Goal: Book appointment/travel/reservation

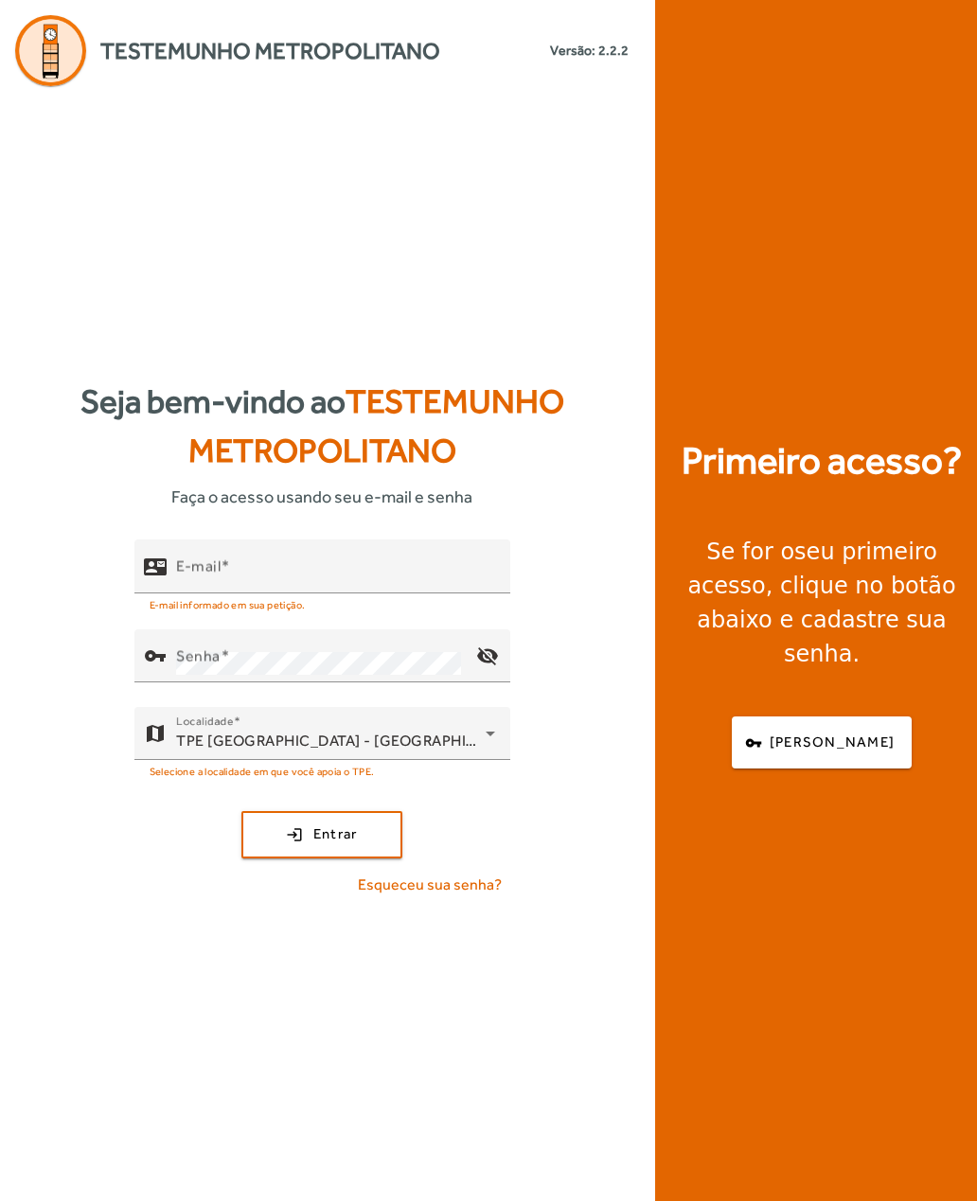
click at [194, 574] on mat-label "E-mail" at bounding box center [198, 565] width 44 height 18
click at [194, 586] on input "E-mail" at bounding box center [335, 574] width 319 height 23
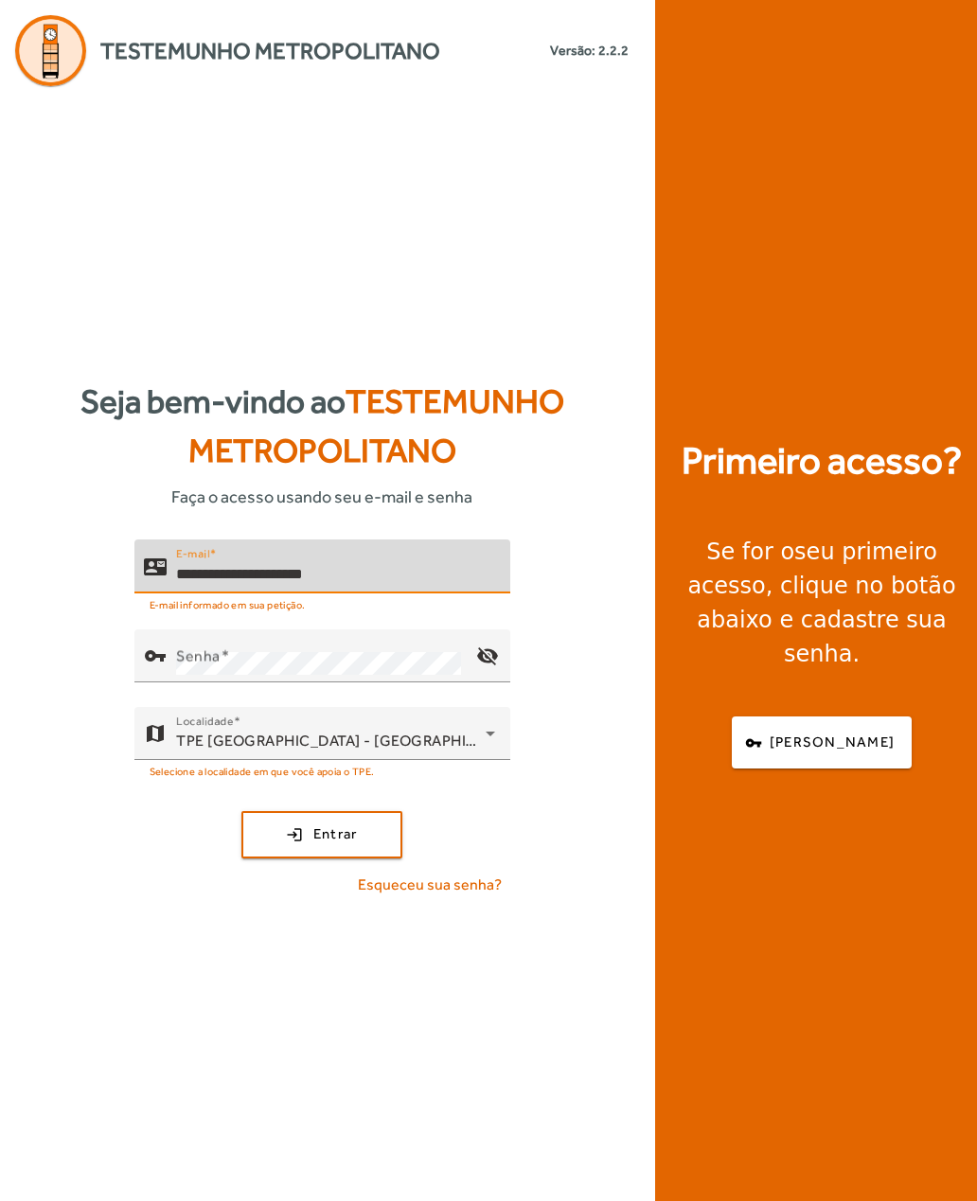
type input "**********"
click at [177, 664] on mat-label "Senha" at bounding box center [198, 655] width 44 height 18
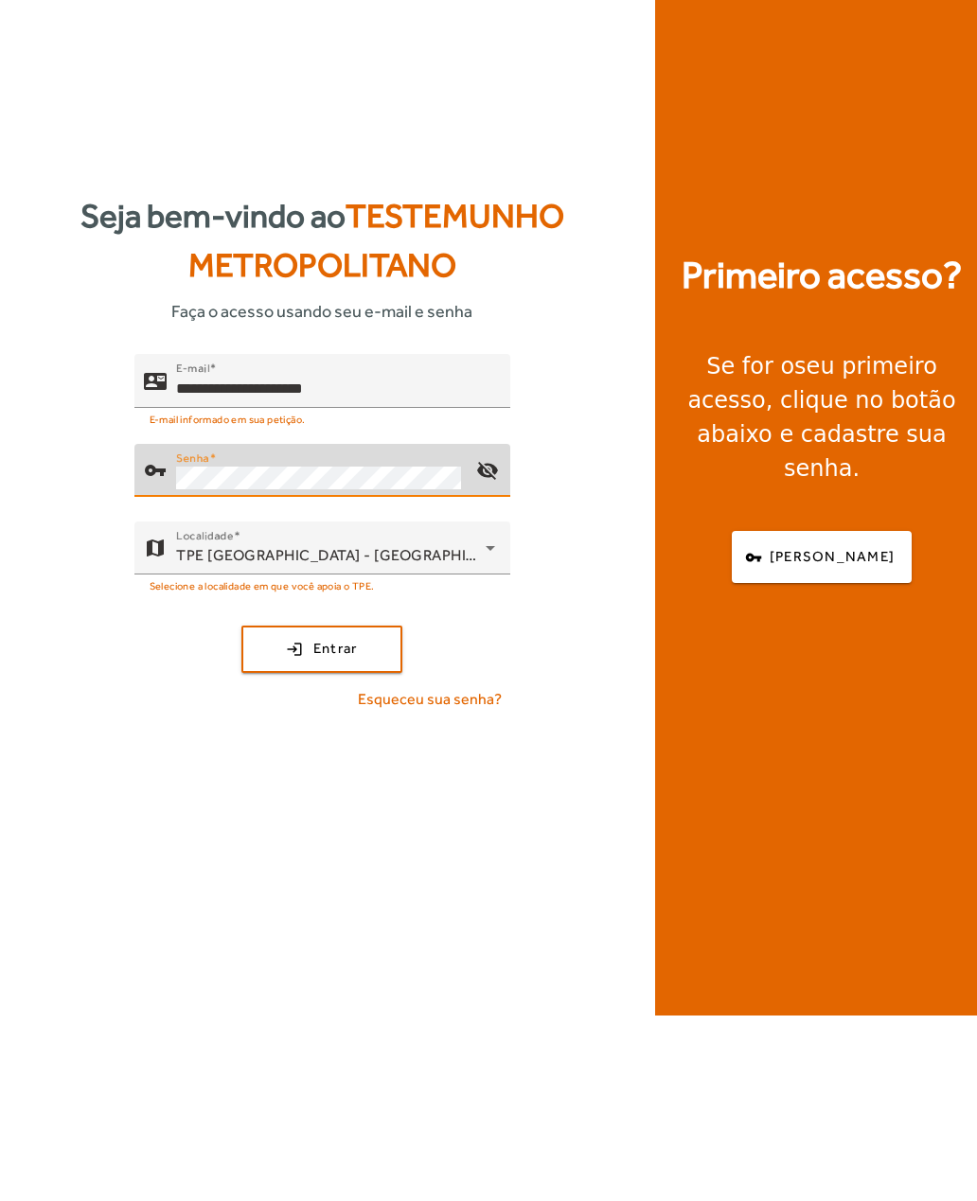
click at [275, 812] on span "submit" at bounding box center [321, 834] width 157 height 45
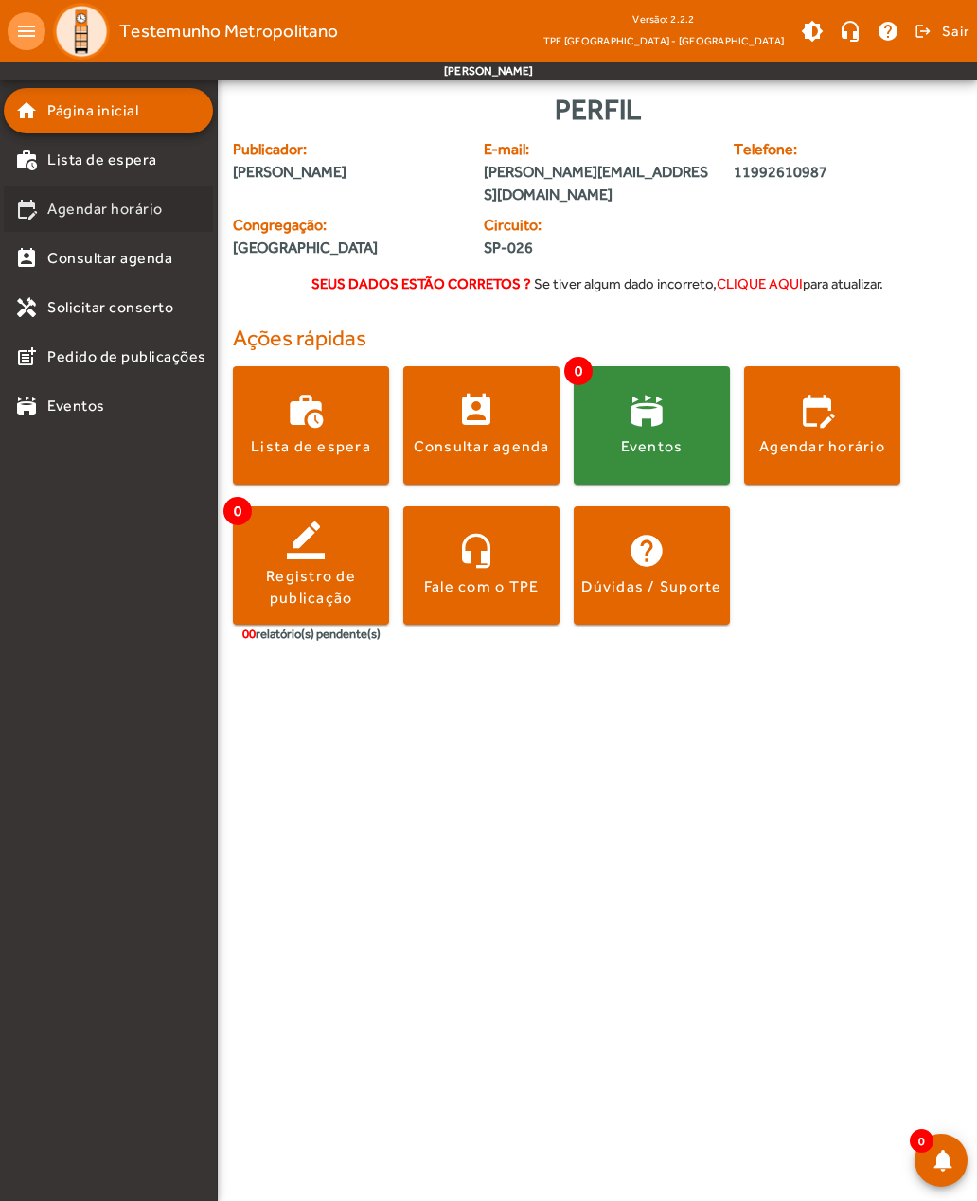
click at [67, 216] on span "Agendar horário" at bounding box center [104, 209] width 115 height 23
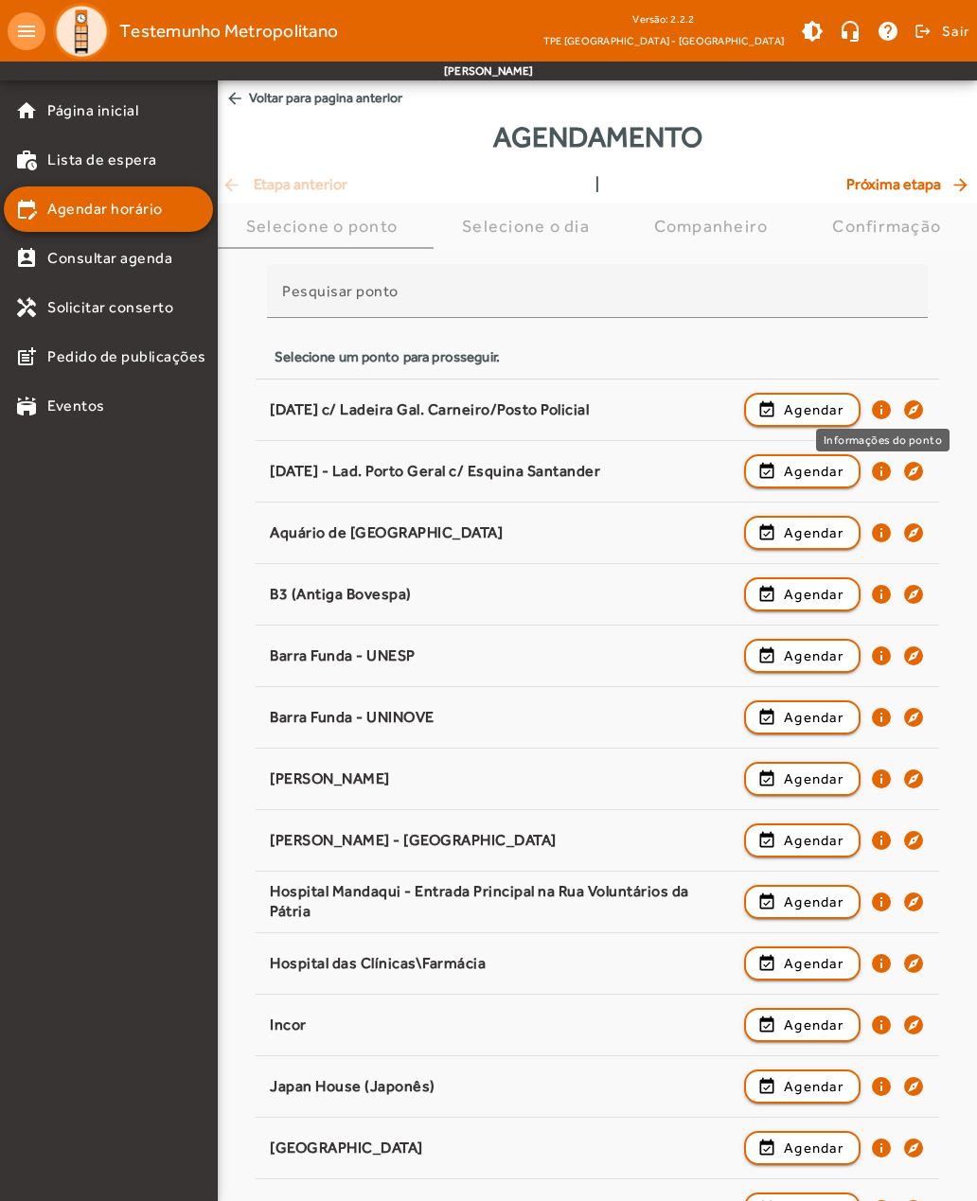
click at [880, 405] on mat-icon "info" at bounding box center [881, 409] width 23 height 23
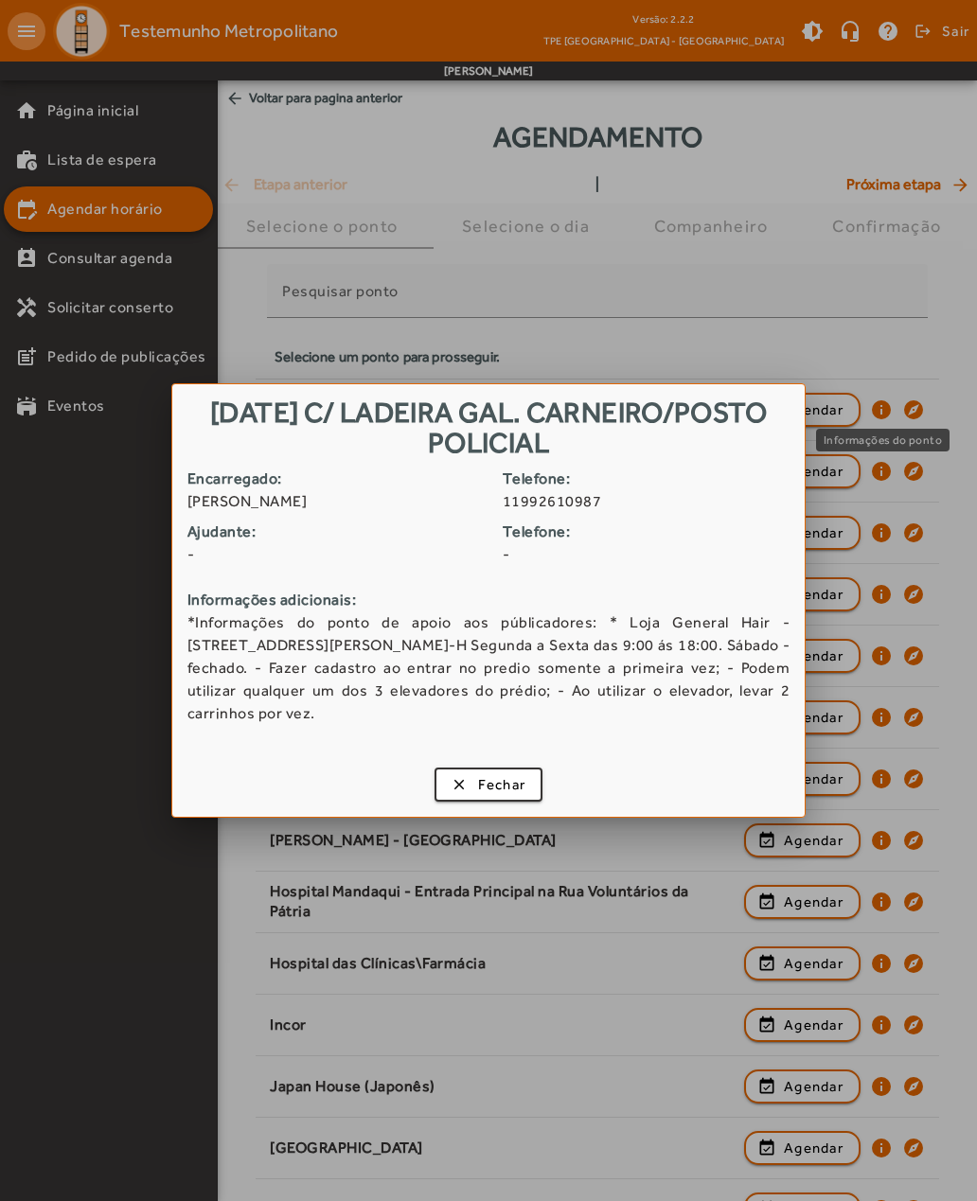
click at [453, 779] on span "button" at bounding box center [488, 784] width 105 height 45
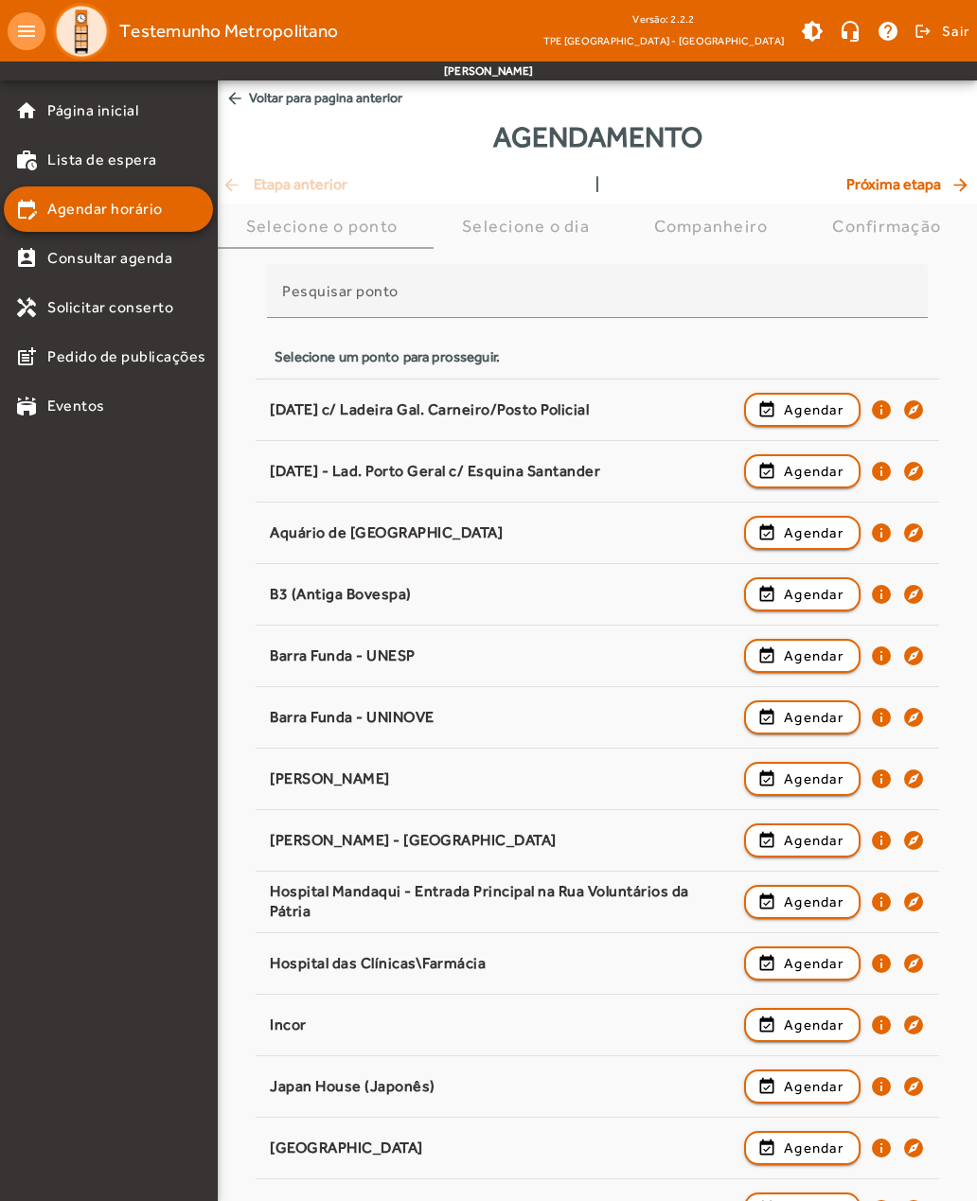
click at [873, 466] on mat-icon "info" at bounding box center [881, 471] width 23 height 23
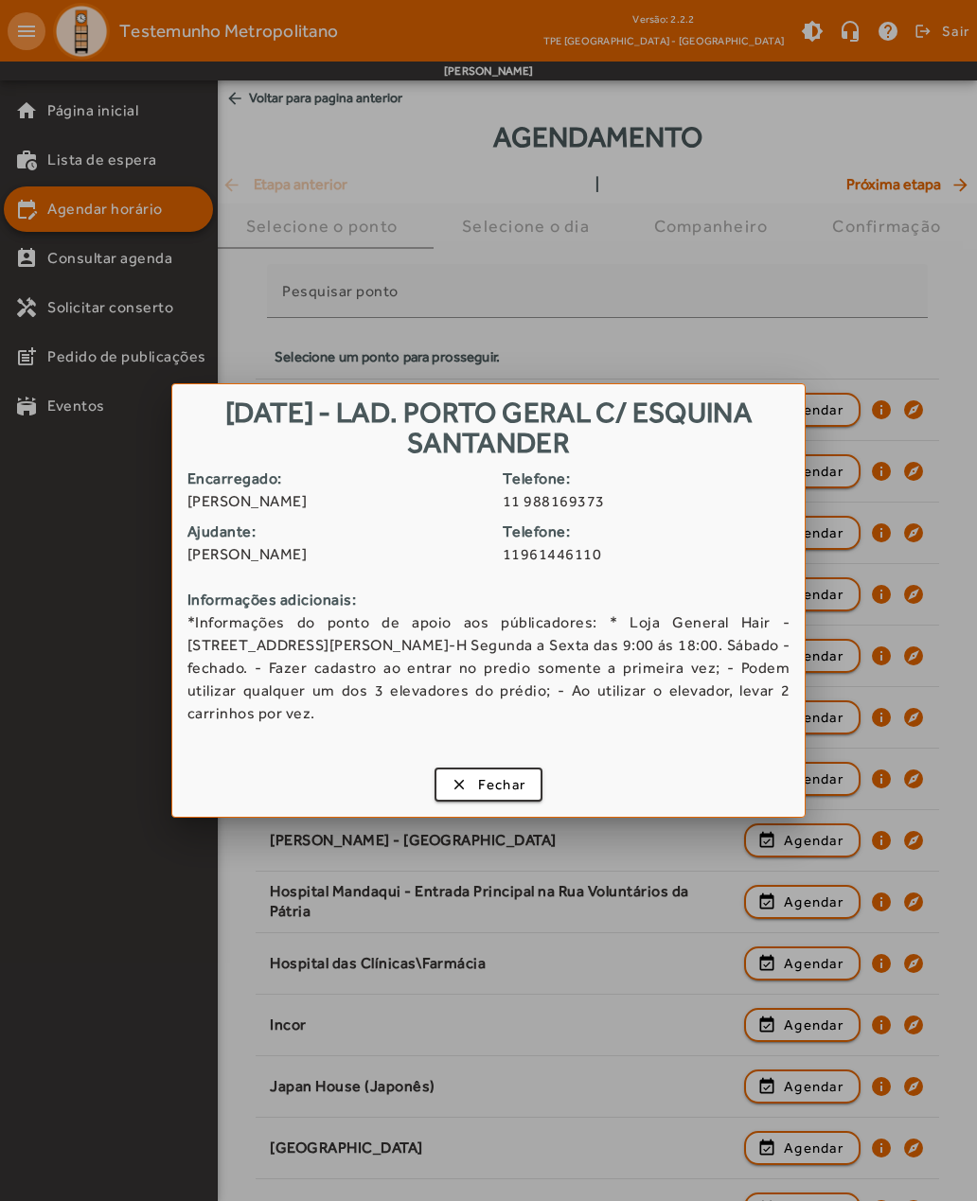
click at [71, 566] on div at bounding box center [488, 600] width 977 height 1201
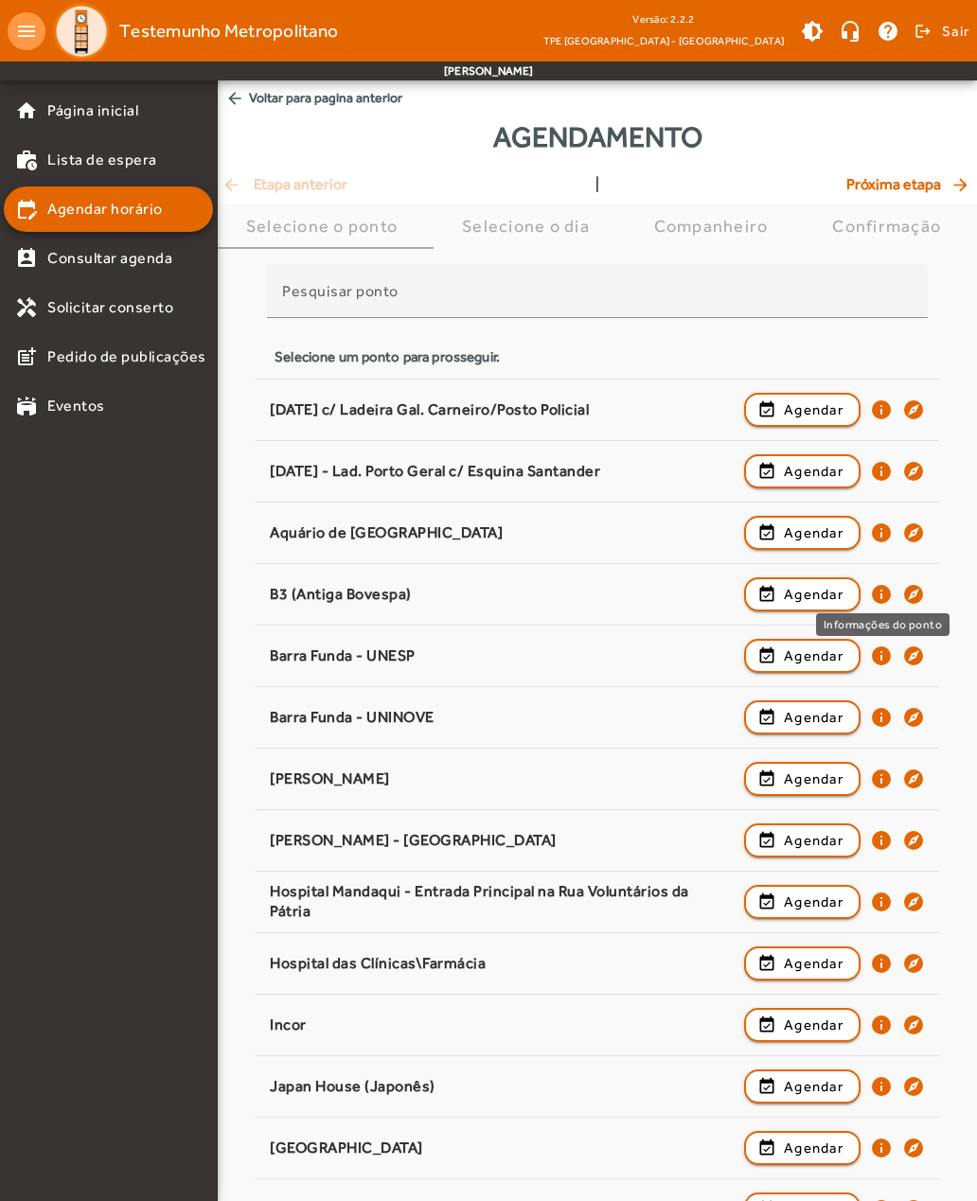
click at [874, 592] on mat-icon "info" at bounding box center [881, 594] width 23 height 23
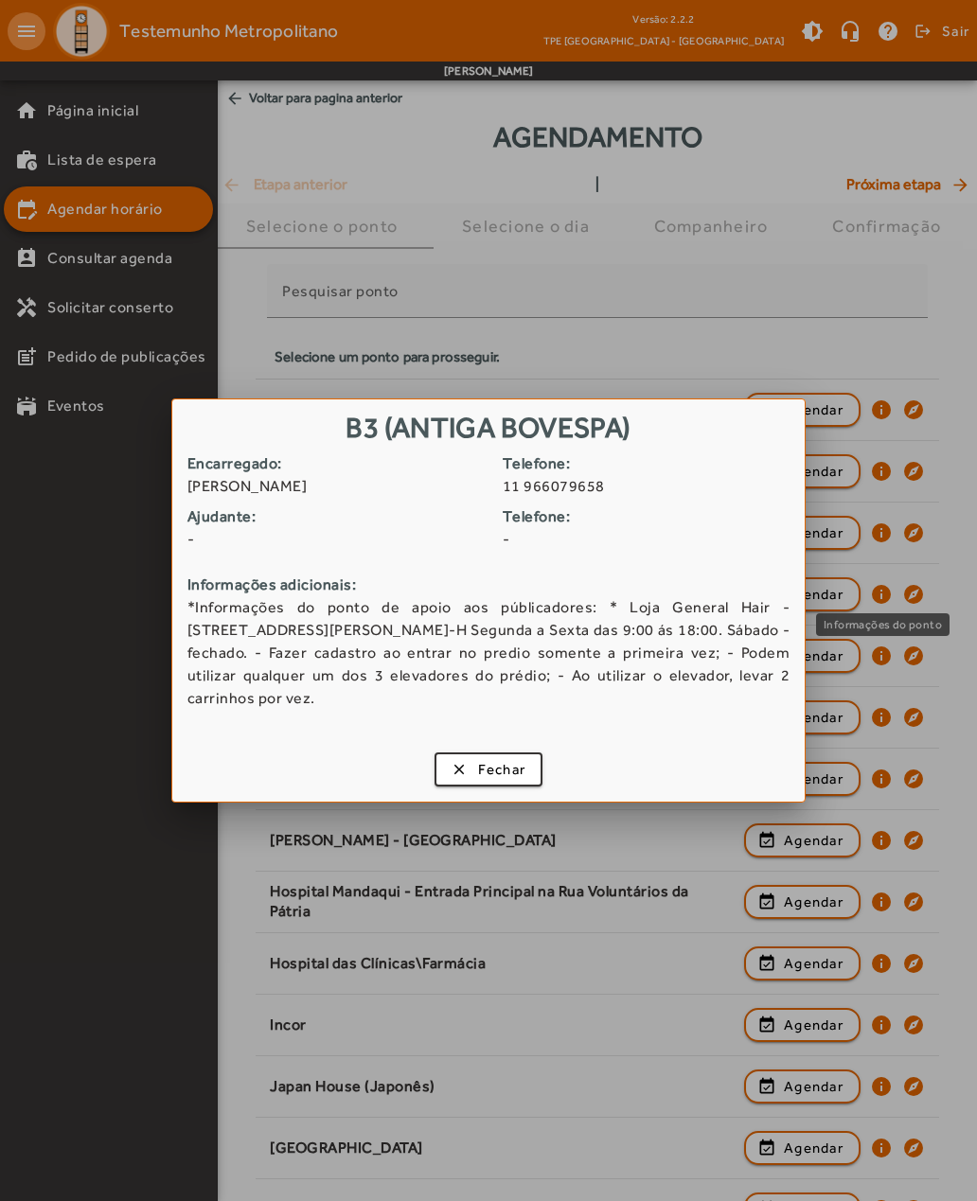
click at [494, 766] on span "Fechar" at bounding box center [502, 770] width 48 height 22
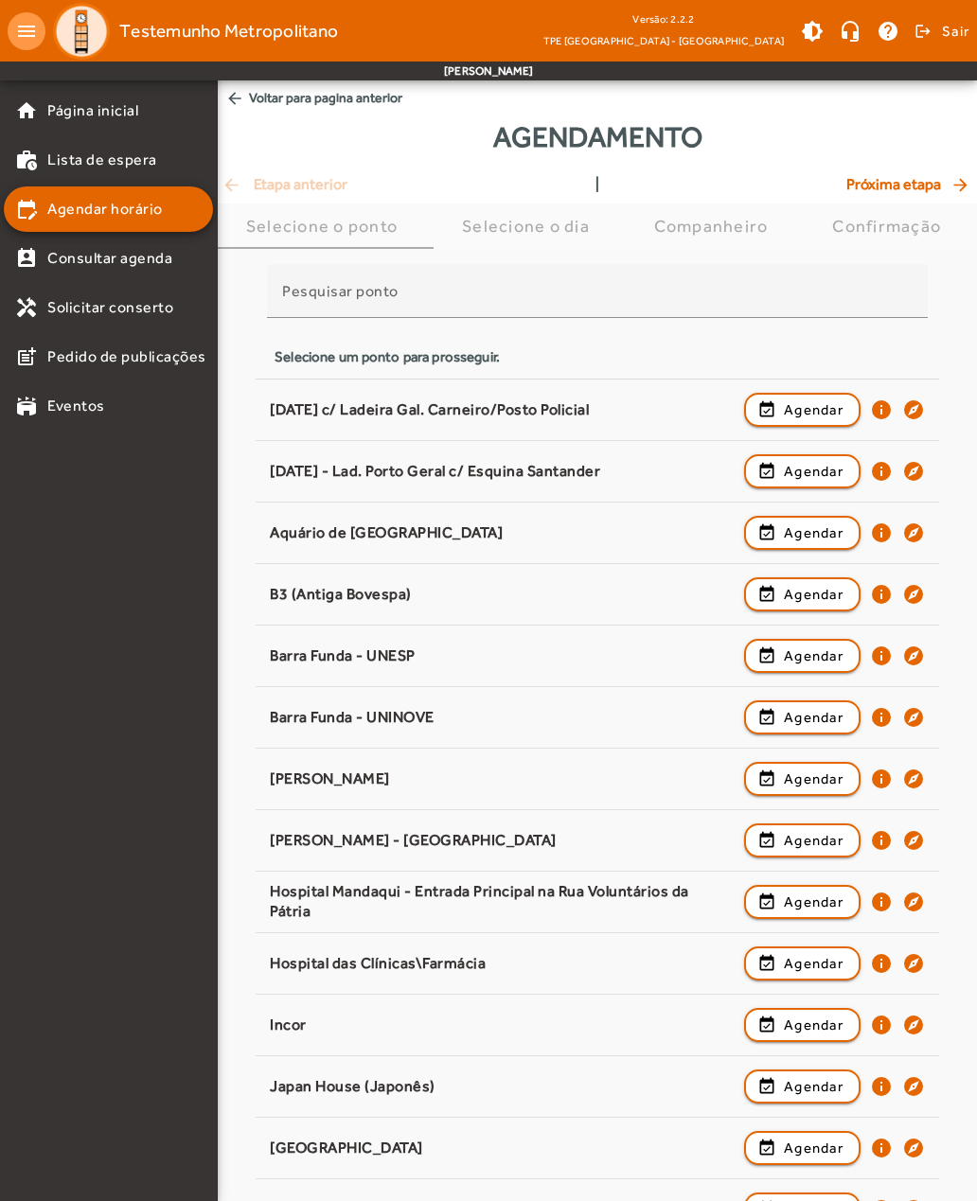
click at [882, 777] on mat-icon "info" at bounding box center [881, 778] width 23 height 23
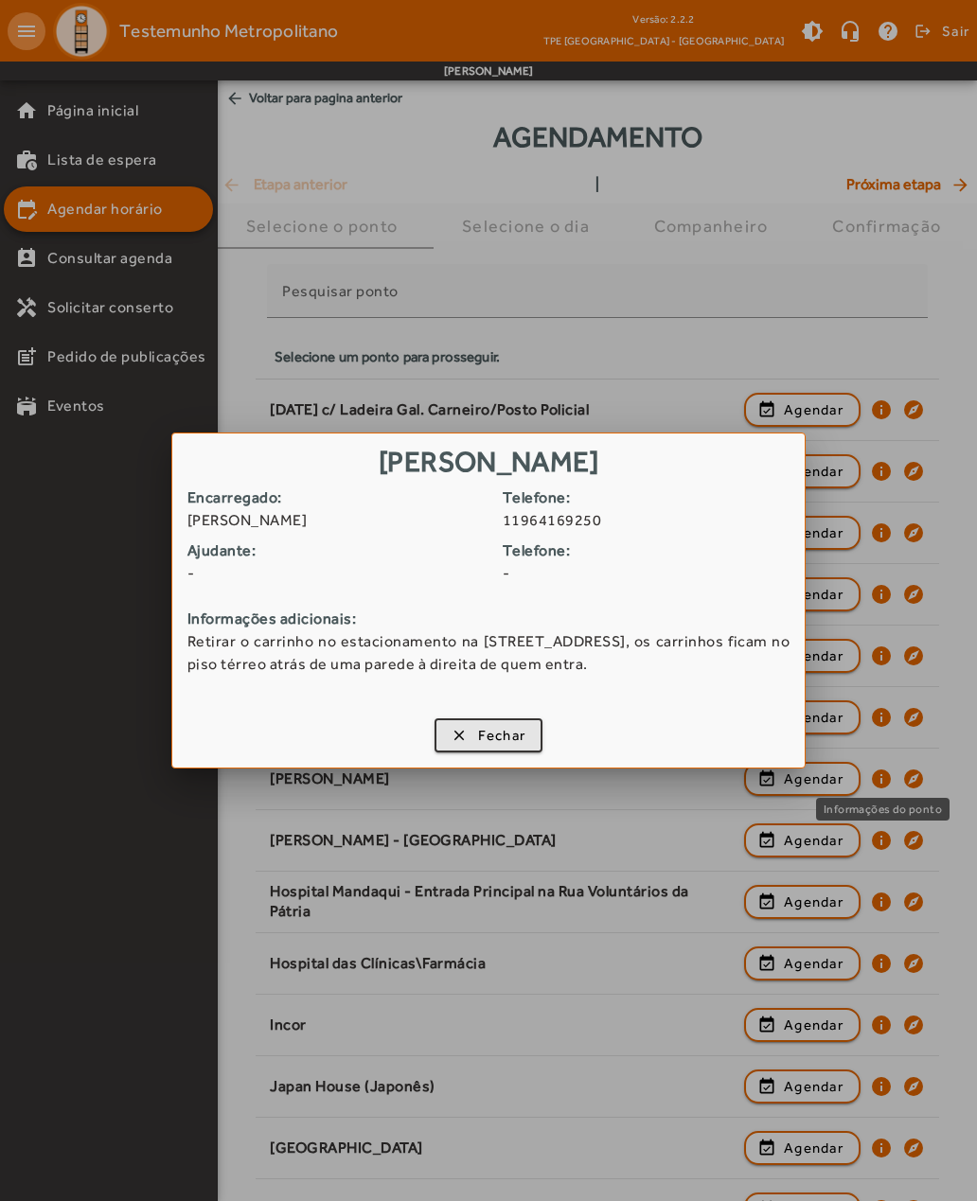
click at [509, 728] on span "Fechar" at bounding box center [502, 736] width 48 height 22
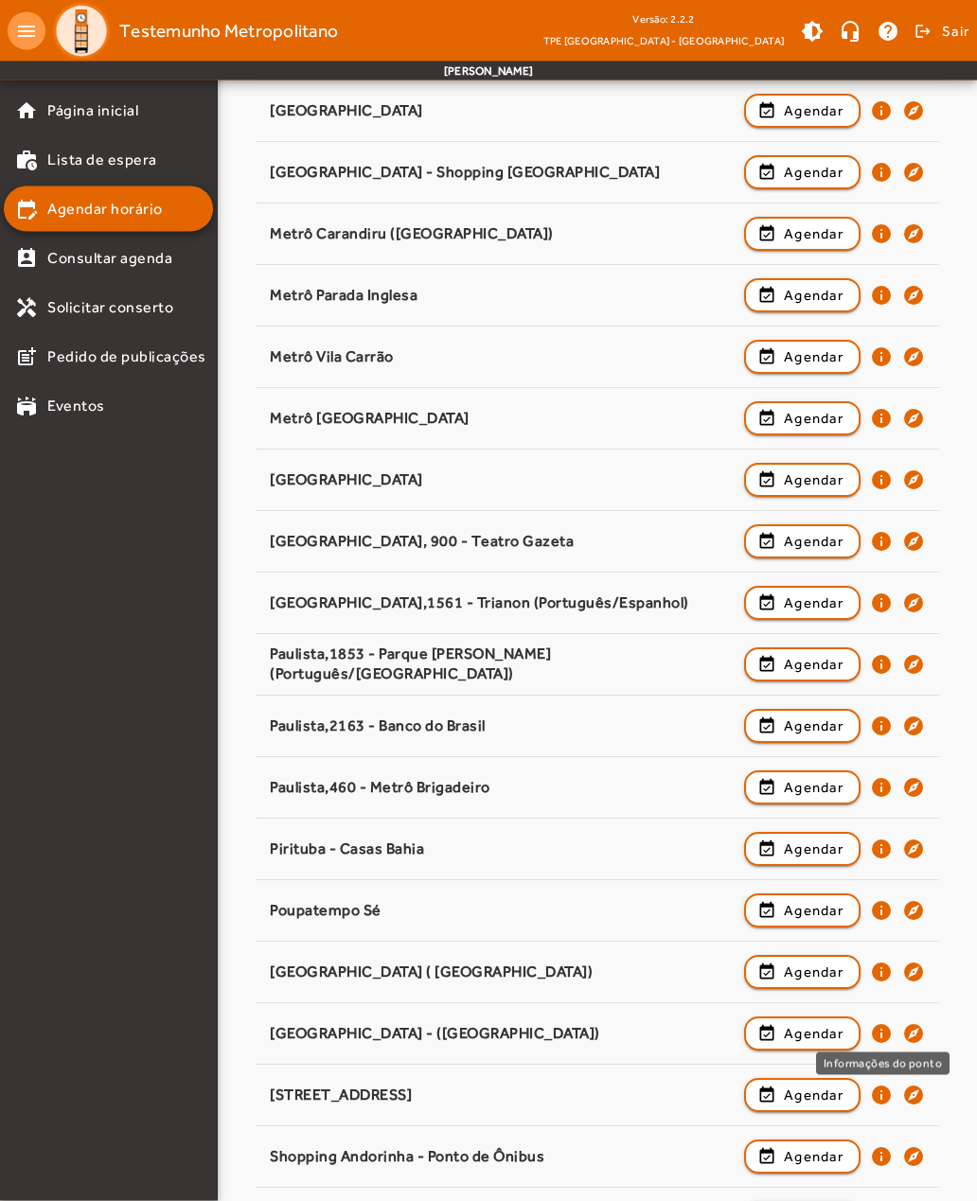
scroll to position [1160, 0]
click at [877, 1035] on mat-icon "info" at bounding box center [881, 1033] width 23 height 23
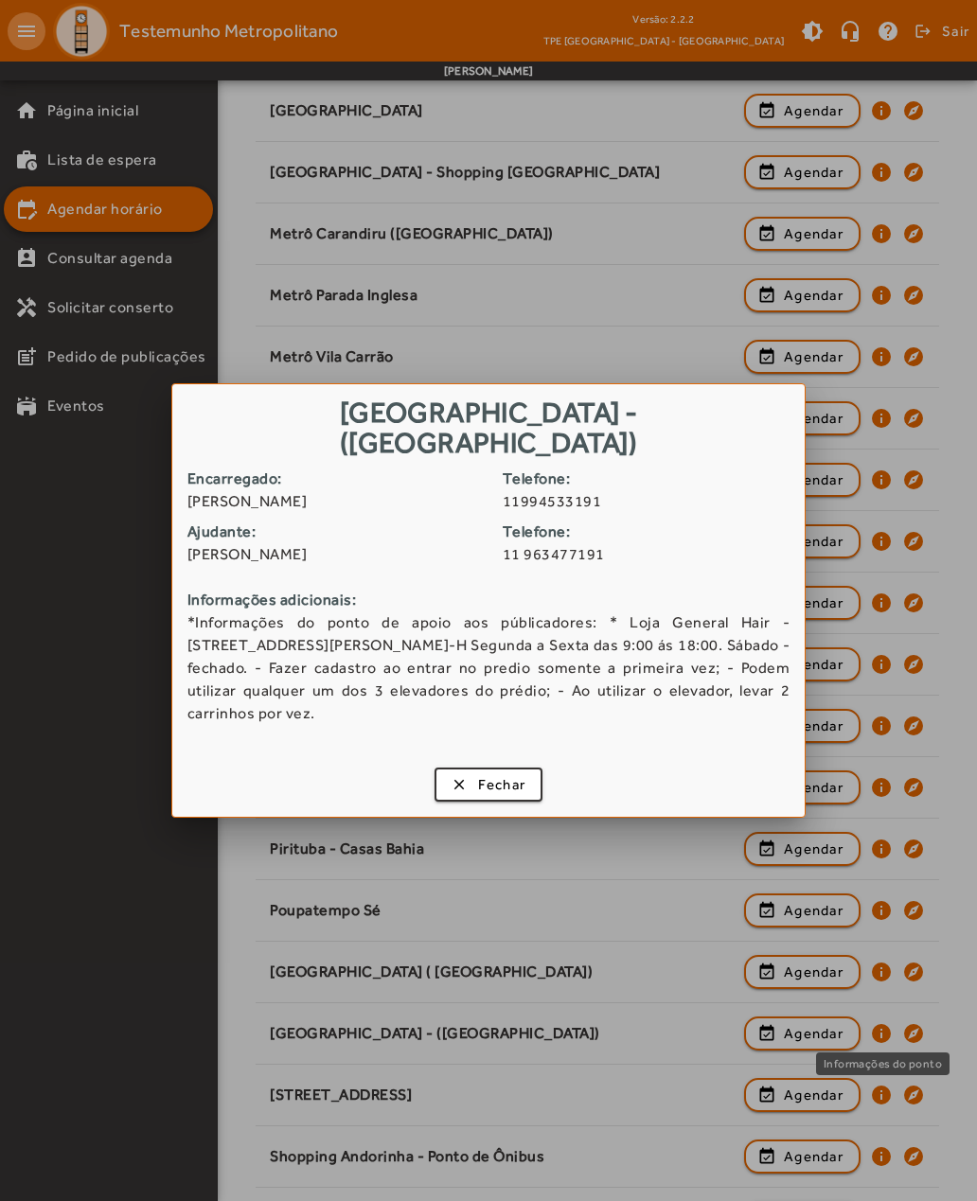
click at [497, 774] on span "Fechar" at bounding box center [502, 785] width 48 height 22
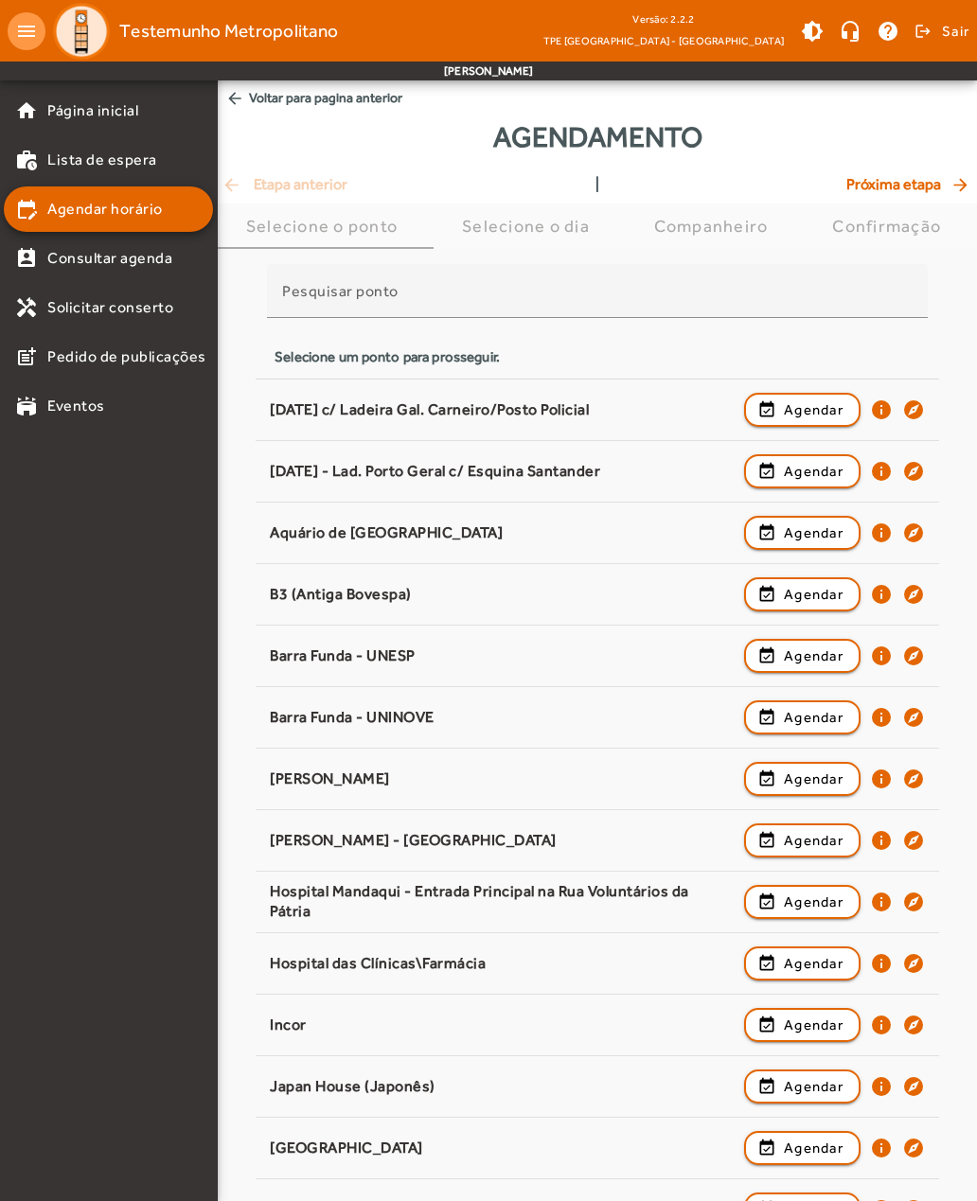
scroll to position [1160, 0]
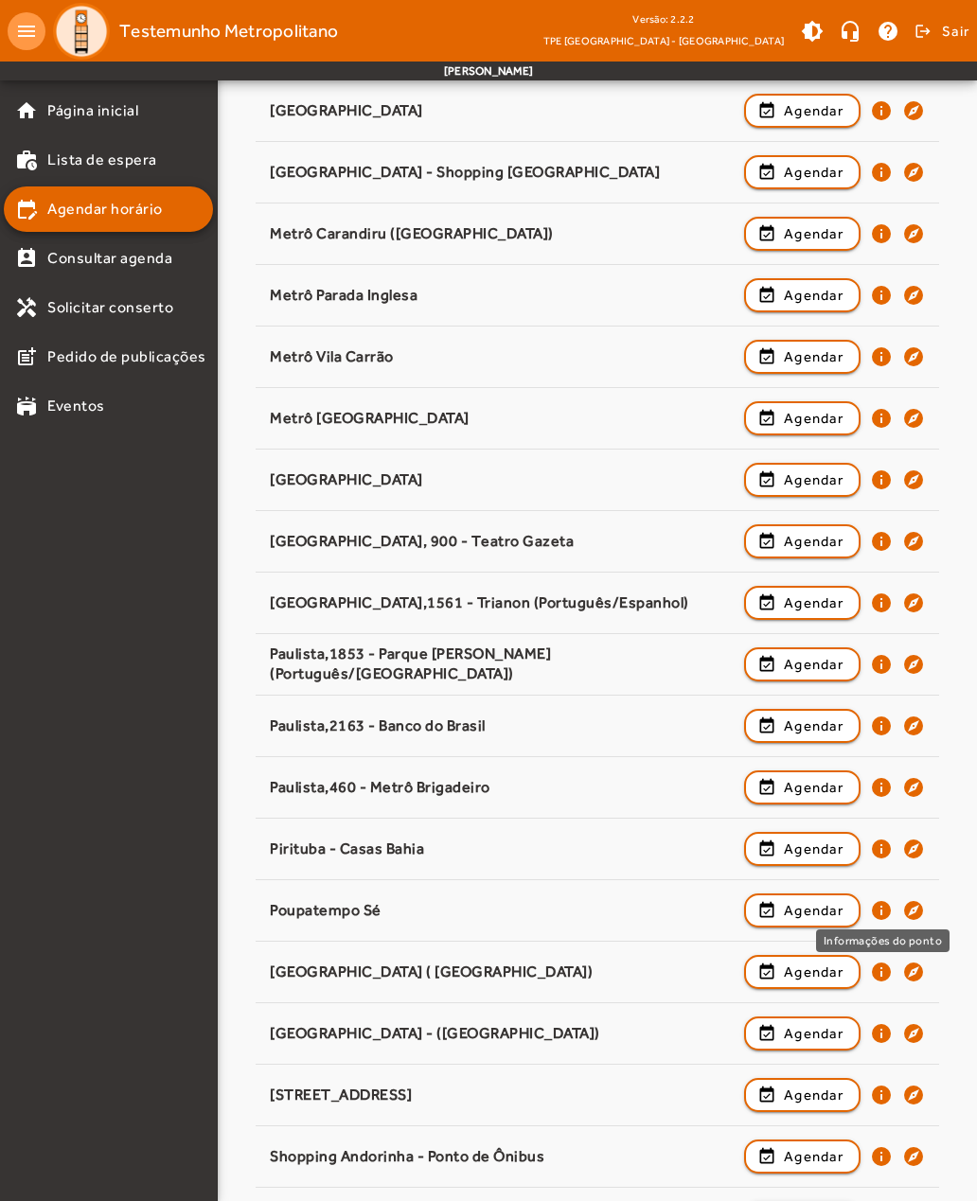
click at [882, 917] on mat-icon "info" at bounding box center [881, 910] width 23 height 23
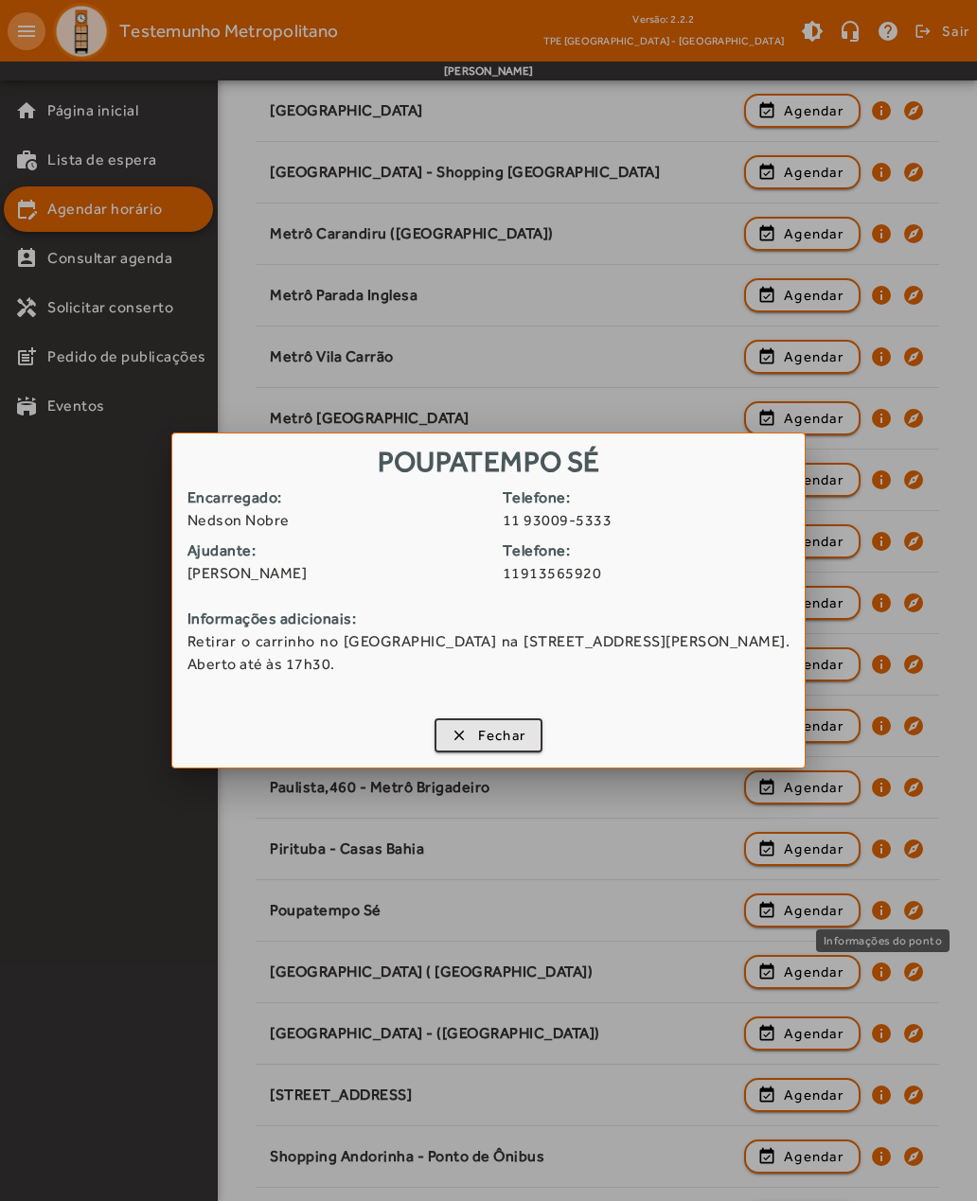
click at [502, 741] on span "Fechar" at bounding box center [502, 736] width 48 height 22
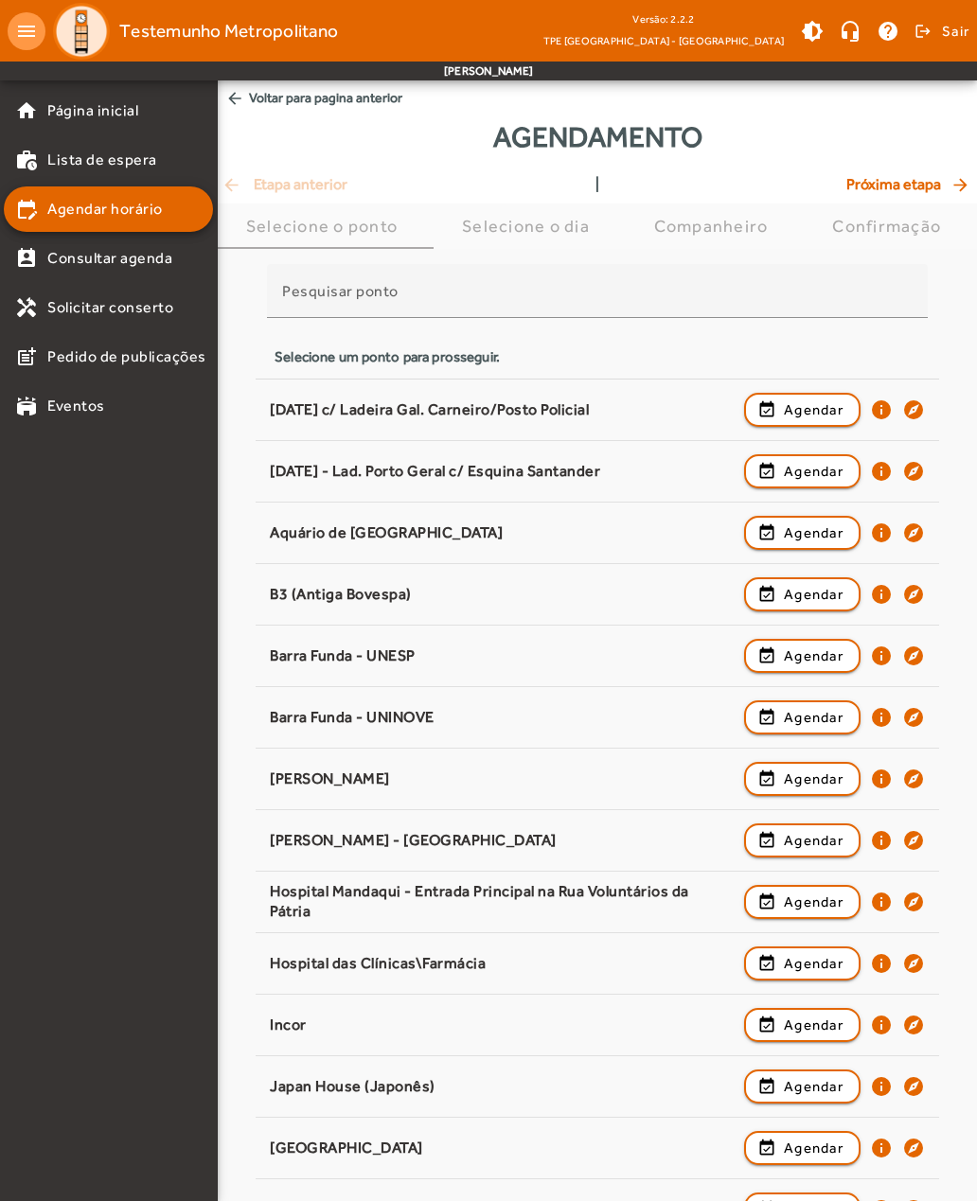
click at [885, 409] on mat-icon "info" at bounding box center [881, 409] width 23 height 23
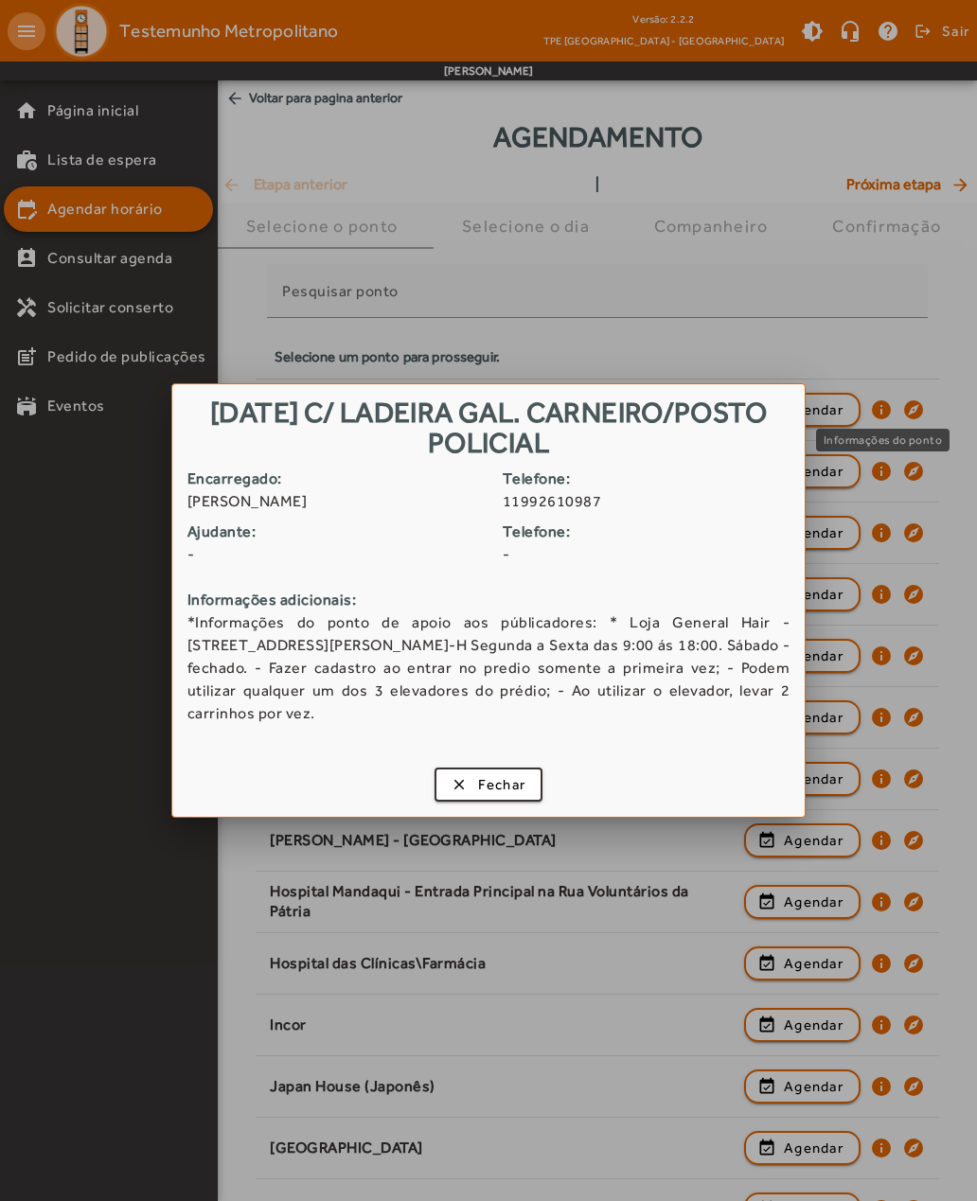
click at [491, 788] on span "Fechar" at bounding box center [502, 785] width 48 height 22
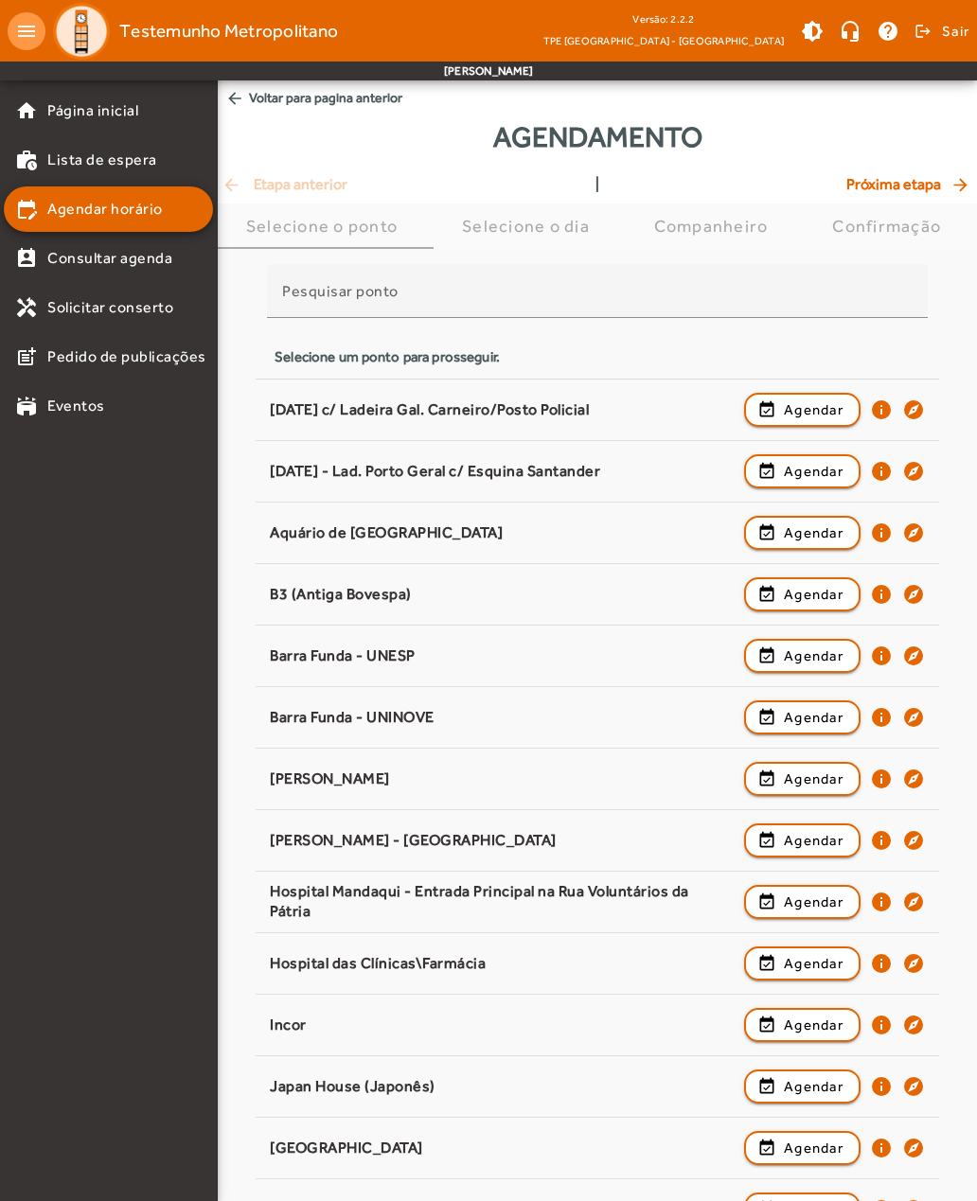
click at [810, 406] on span "Agendar" at bounding box center [814, 409] width 60 height 23
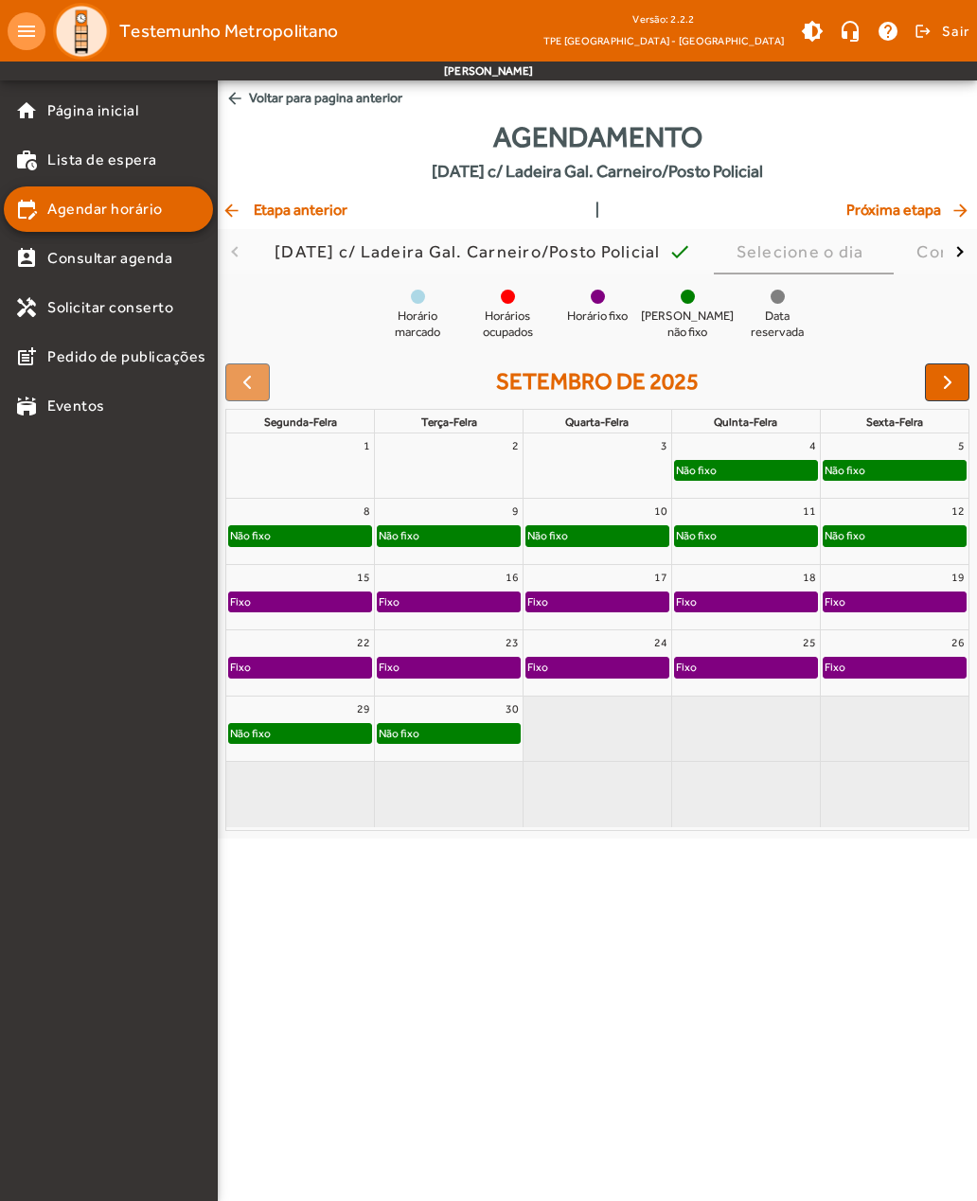
click at [946, 384] on span "button" at bounding box center [947, 382] width 23 height 23
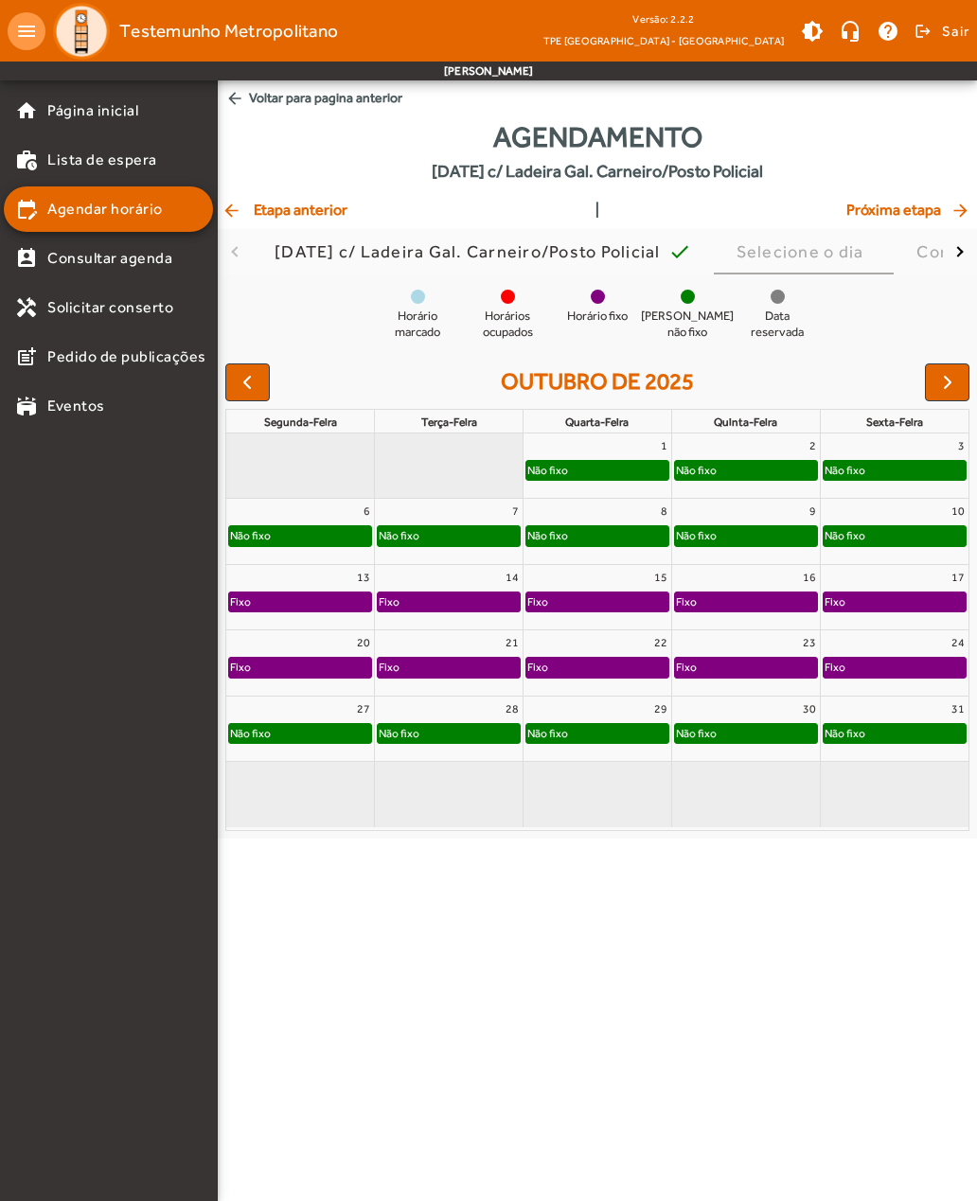
click at [946, 384] on span "button" at bounding box center [947, 382] width 23 height 23
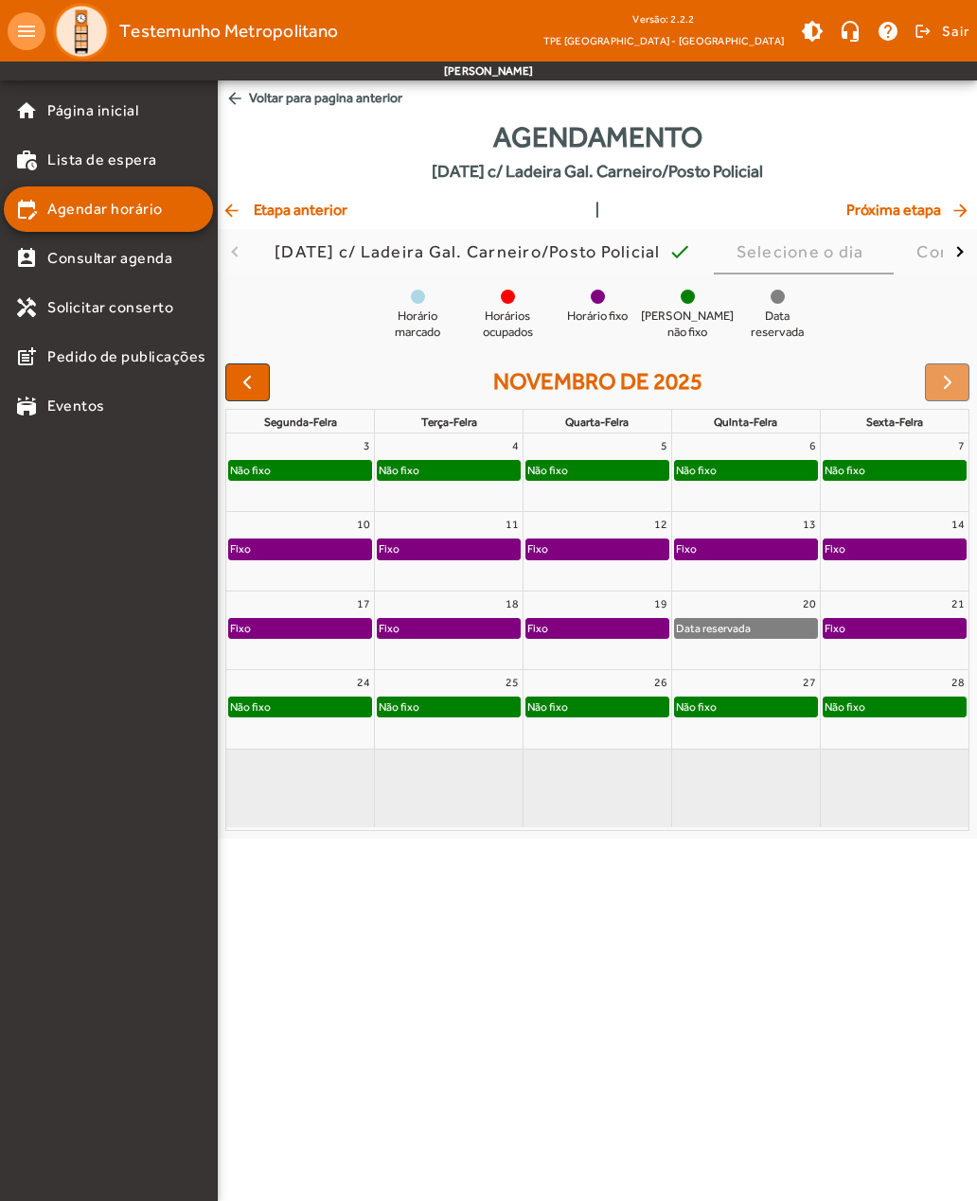
click at [944, 384] on div at bounding box center [947, 382] width 44 height 38
click at [238, 214] on mat-icon "arrow_back" at bounding box center [232, 210] width 23 height 19
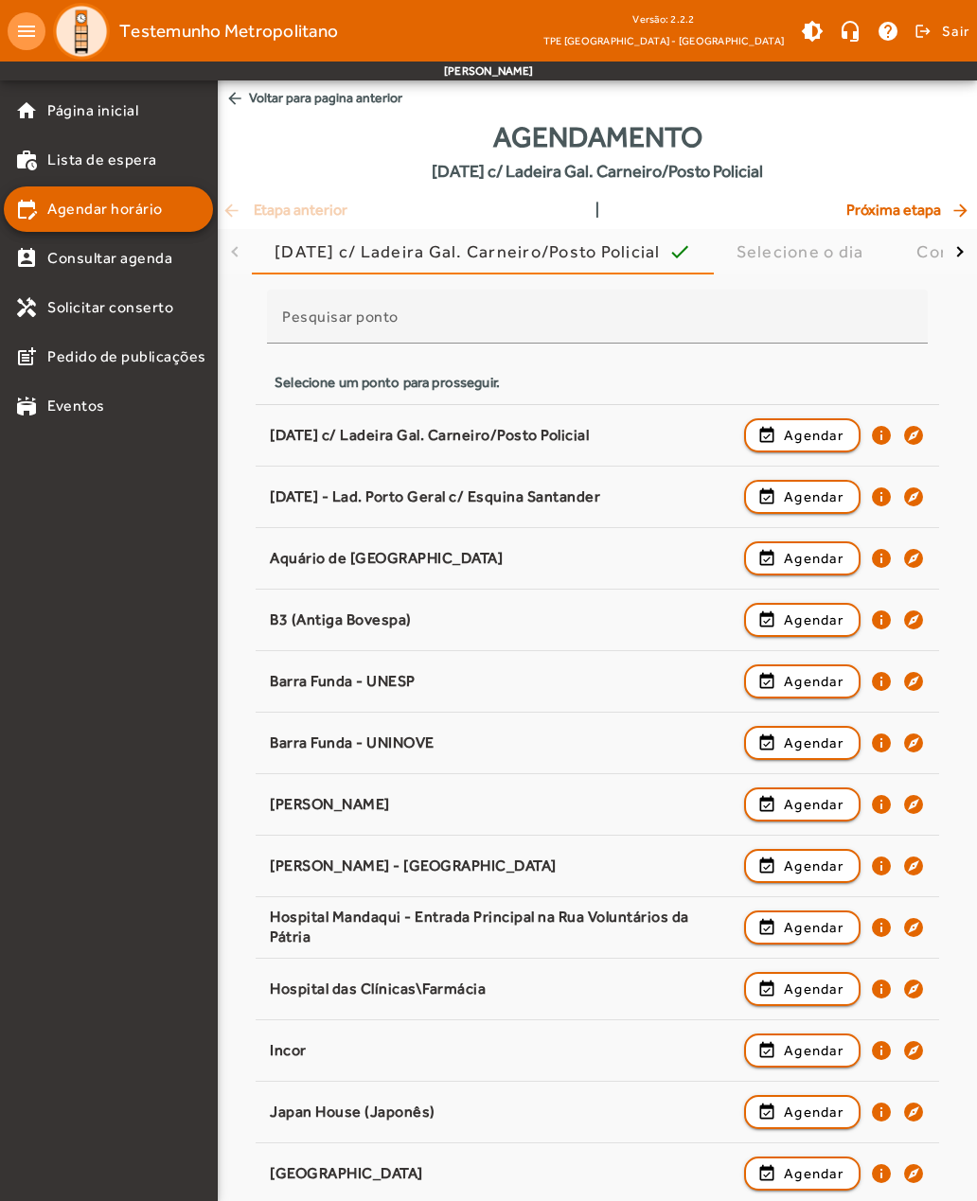
click at [831, 504] on span "Agendar" at bounding box center [814, 496] width 60 height 23
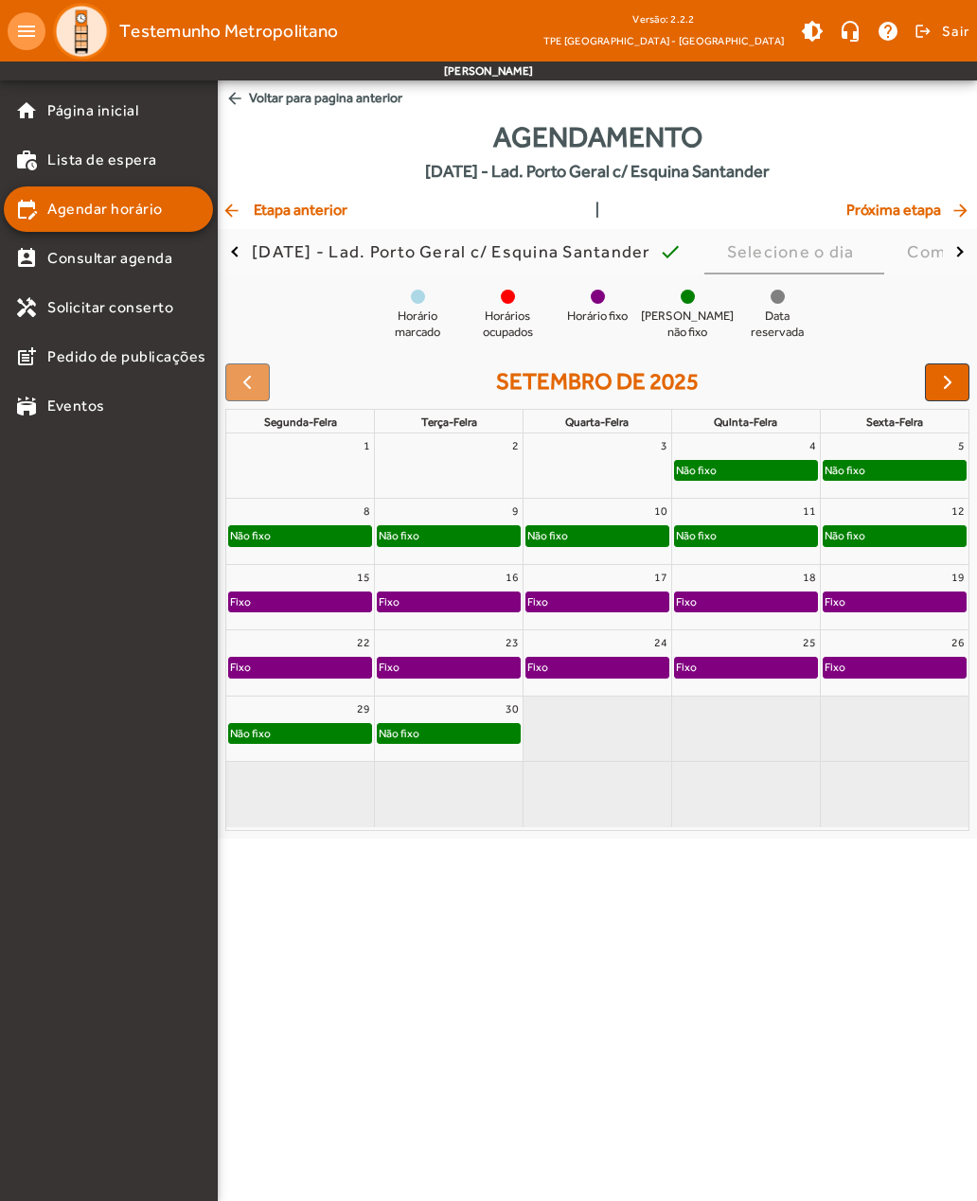
click at [954, 378] on span "button" at bounding box center [947, 382] width 23 height 23
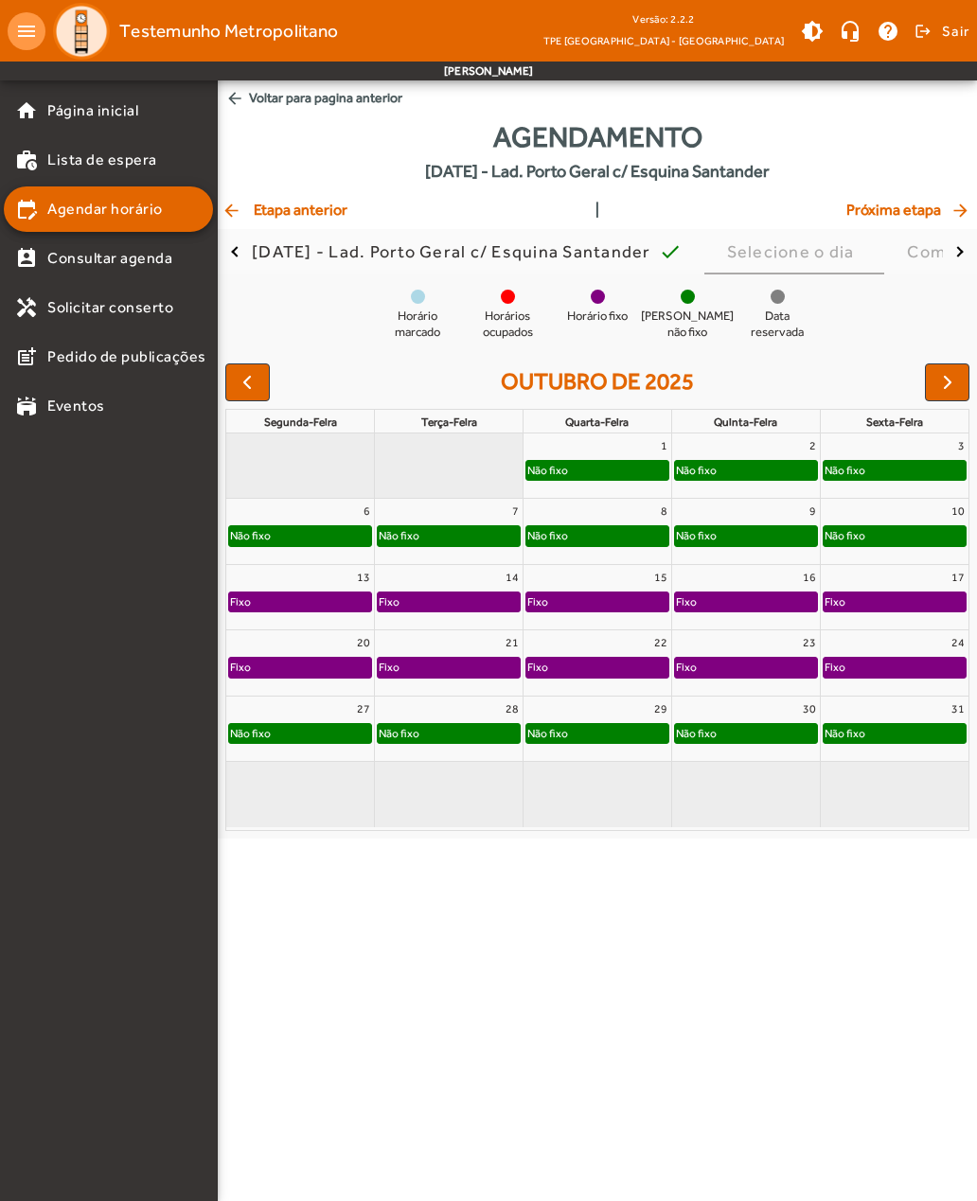
click at [948, 389] on span "button" at bounding box center [947, 382] width 23 height 23
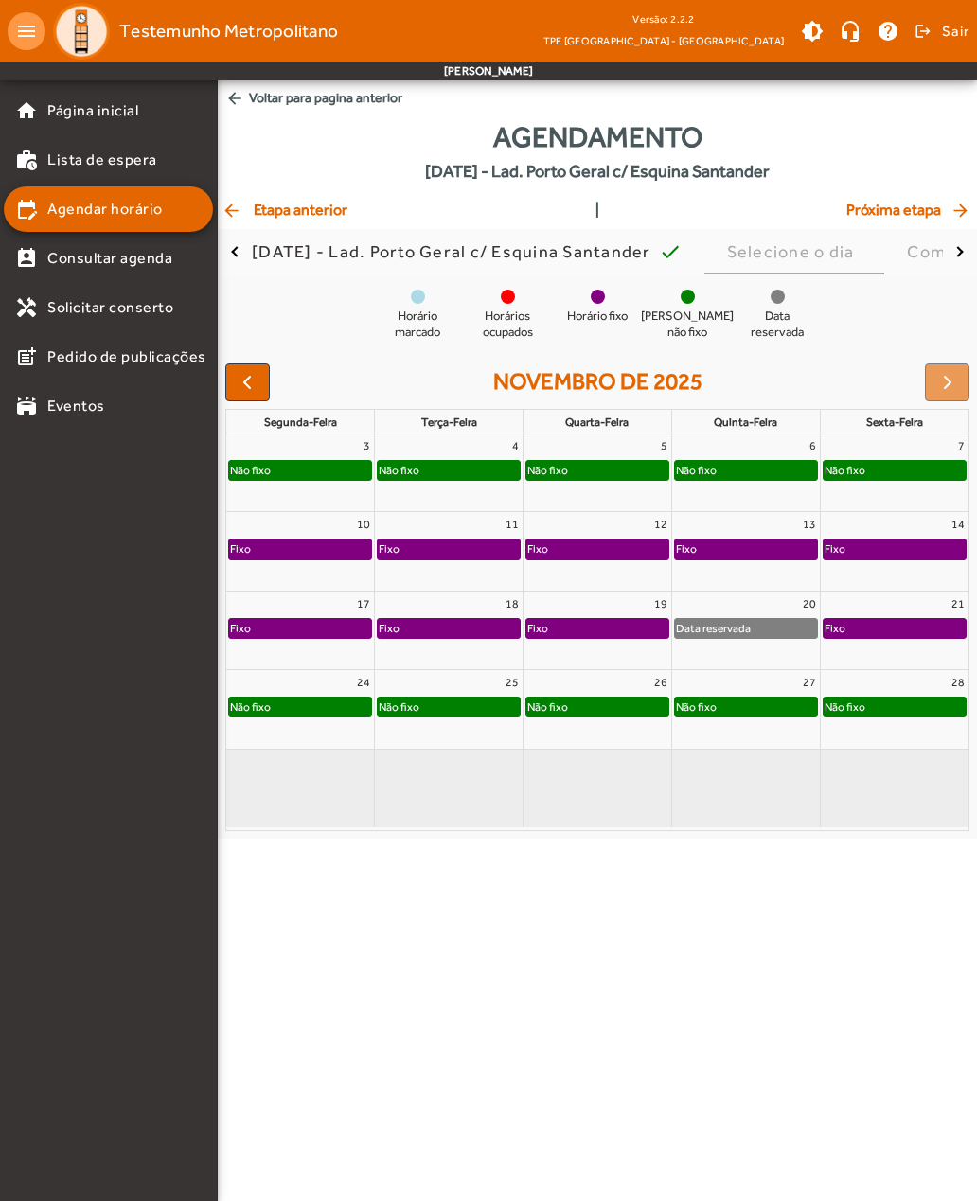
click at [948, 391] on div at bounding box center [947, 382] width 44 height 38
click at [234, 211] on mat-icon "arrow_back" at bounding box center [232, 210] width 23 height 19
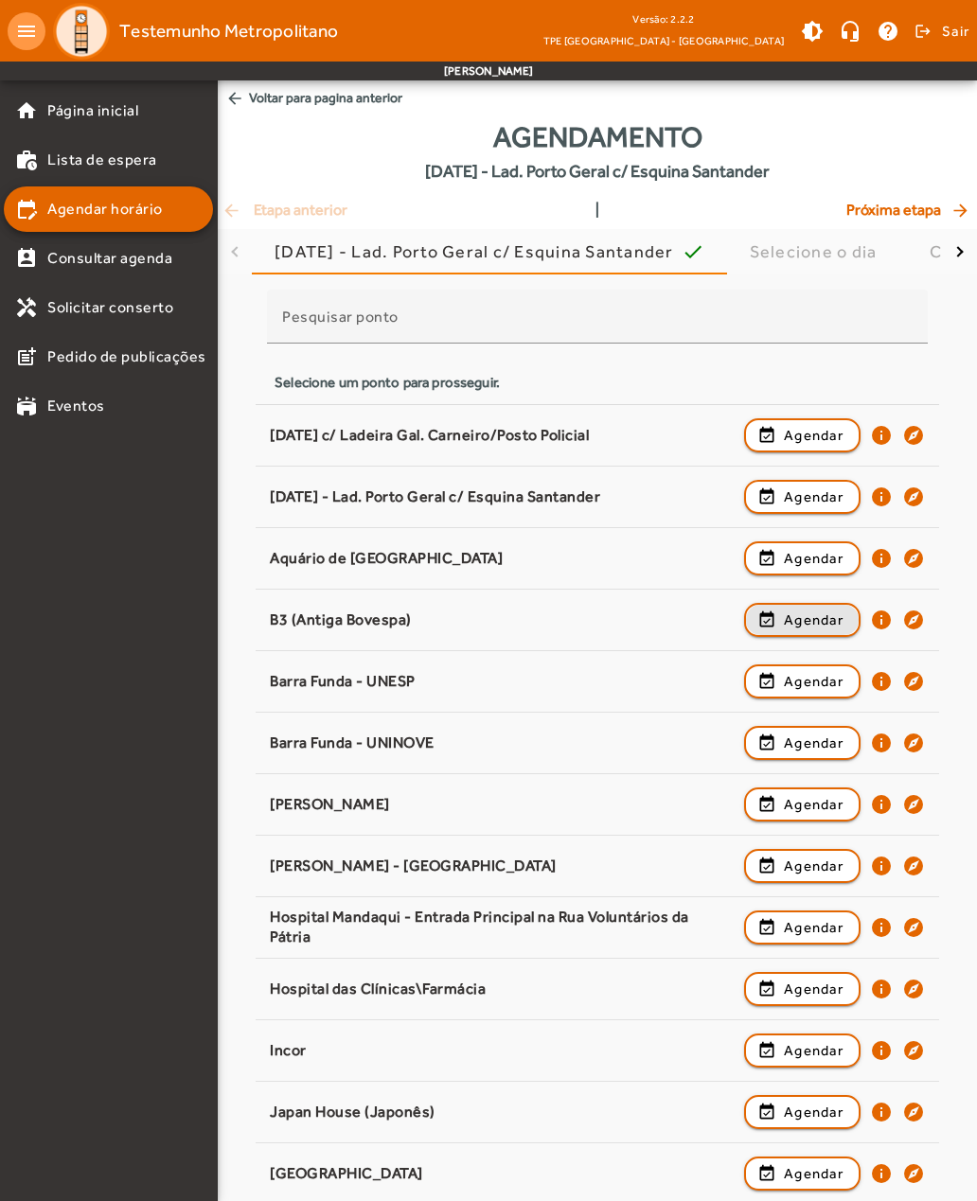
click at [821, 620] on span "Agendar" at bounding box center [814, 619] width 60 height 23
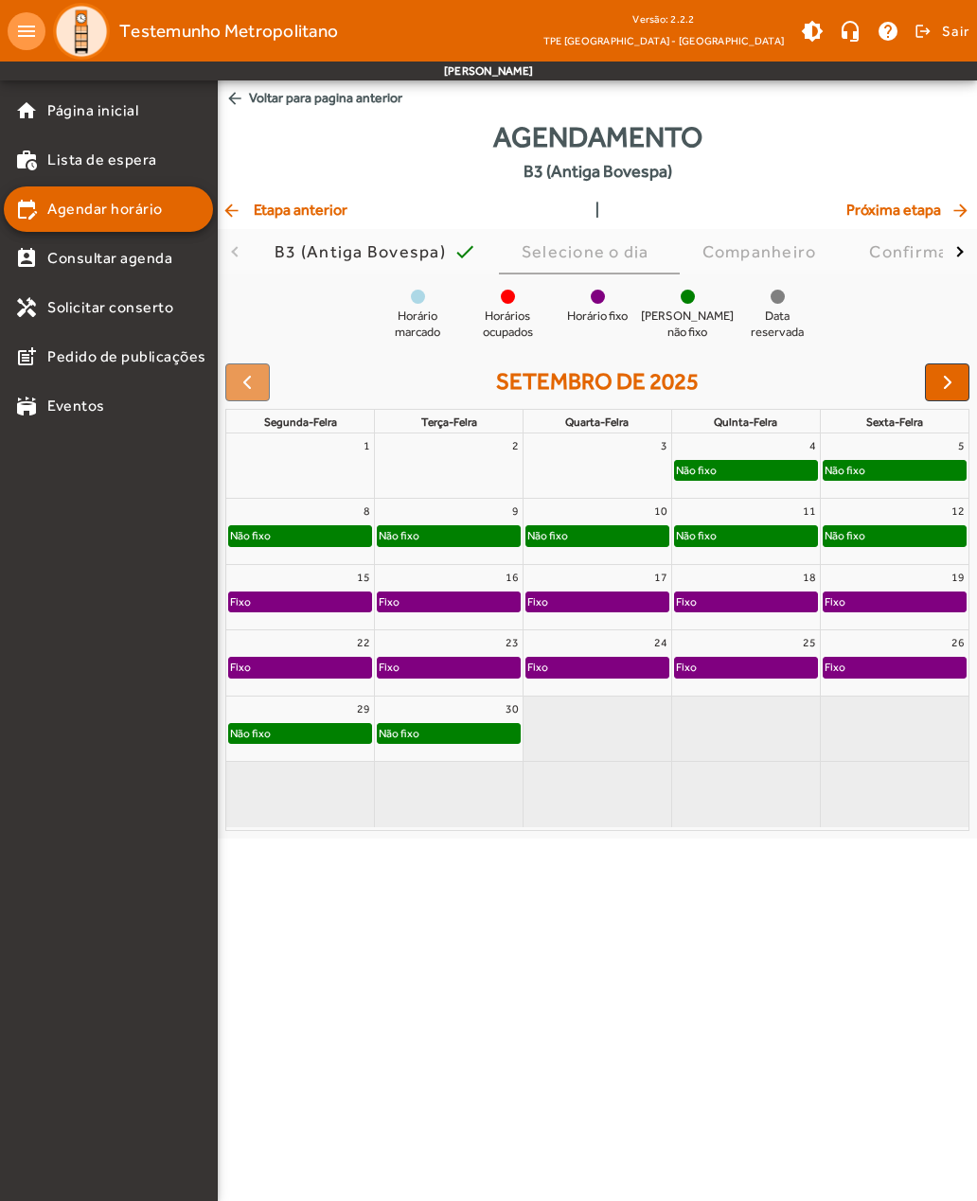
click at [942, 385] on span "button" at bounding box center [947, 382] width 23 height 23
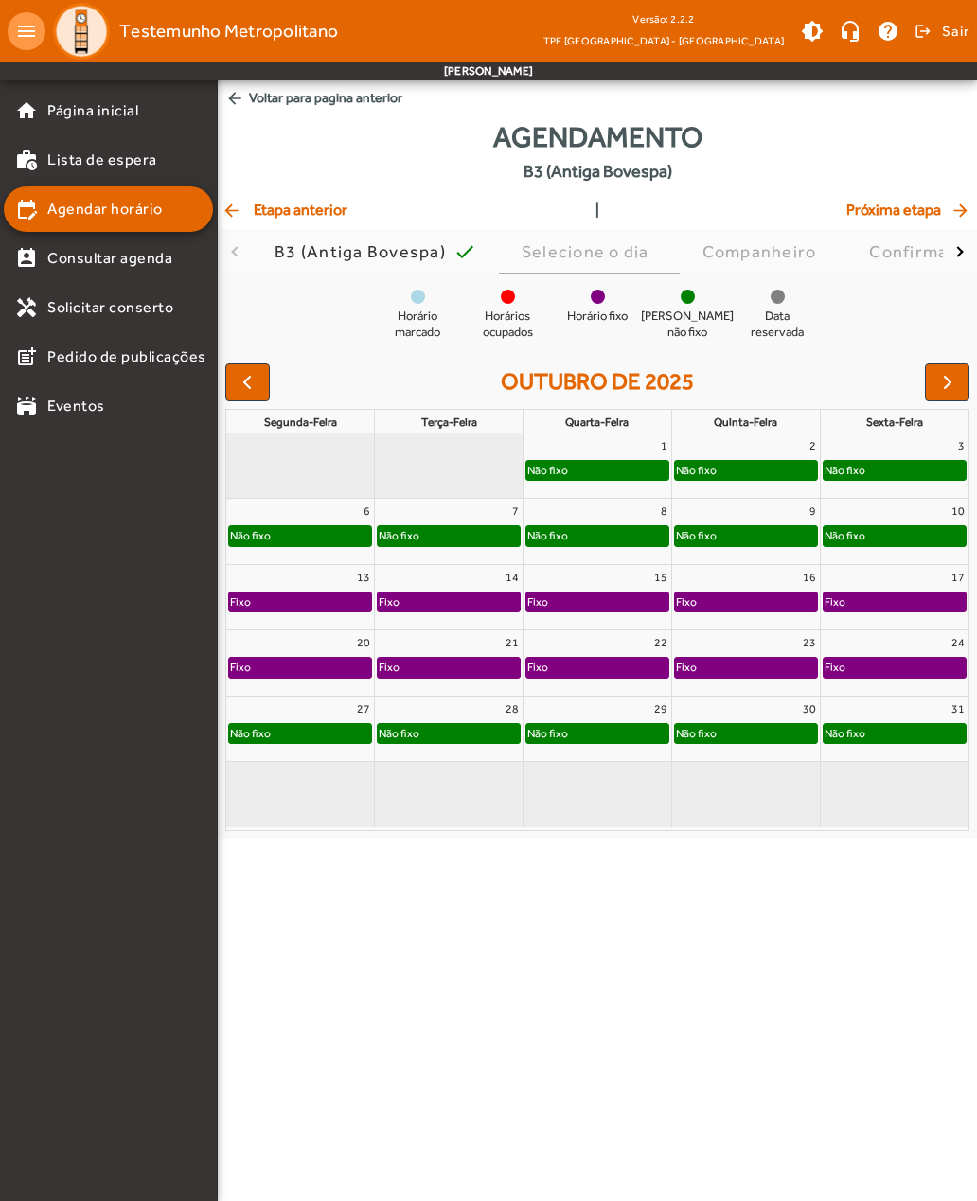
click at [938, 390] on span "button" at bounding box center [947, 382] width 23 height 23
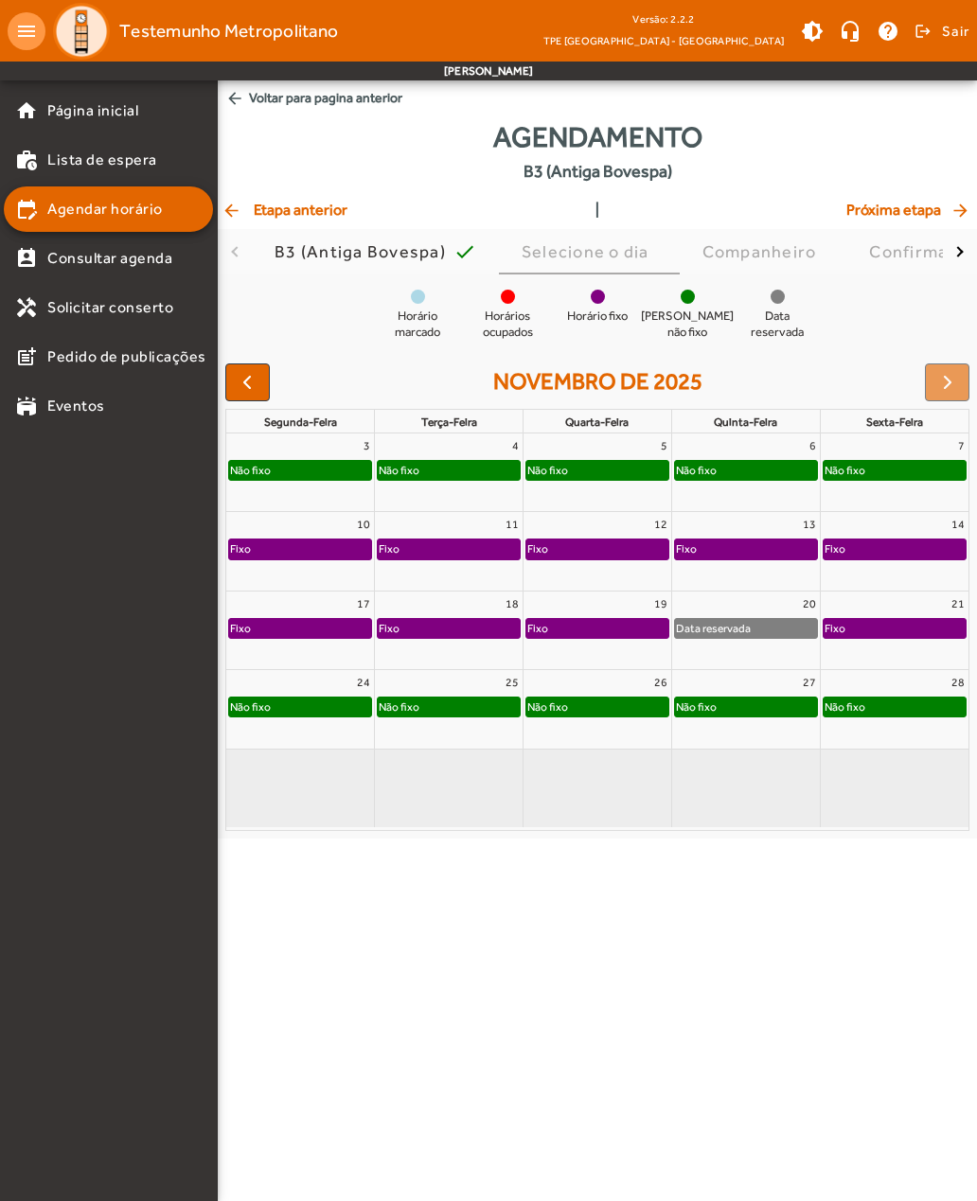
click at [947, 391] on div at bounding box center [947, 382] width 44 height 38
click at [236, 209] on mat-icon "arrow_back" at bounding box center [232, 210] width 23 height 19
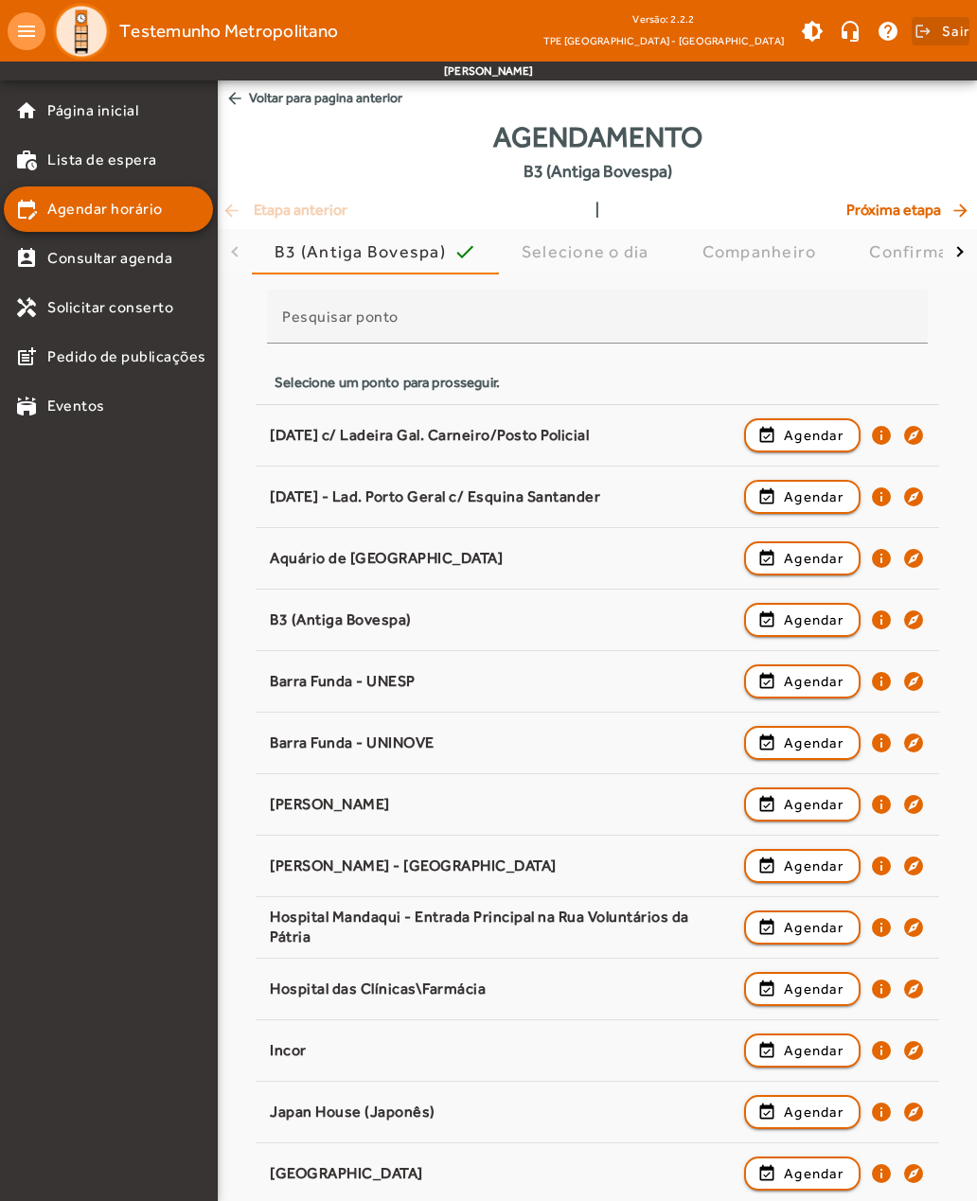
click at [934, 37] on span at bounding box center [940, 31] width 58 height 45
